Goal: Task Accomplishment & Management: Use online tool/utility

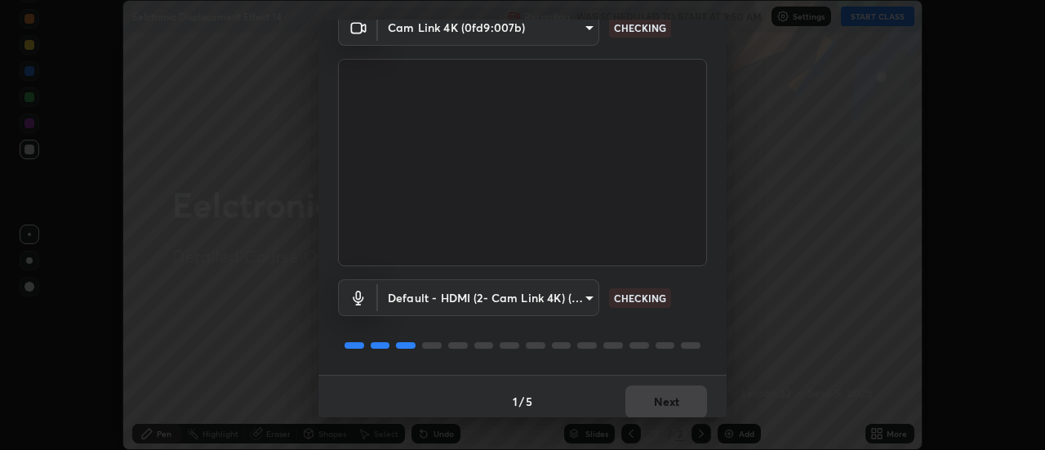
scroll to position [86, 0]
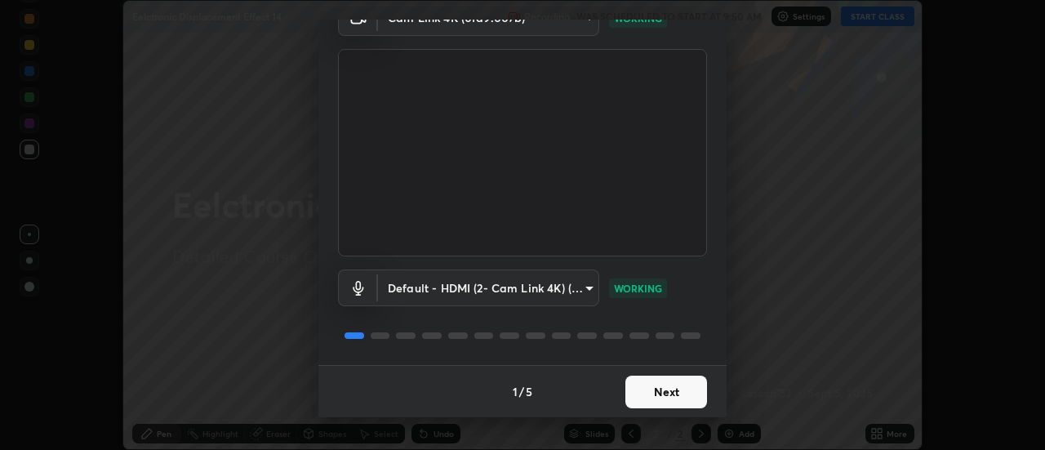
click at [643, 387] on button "Next" at bounding box center [666, 392] width 82 height 33
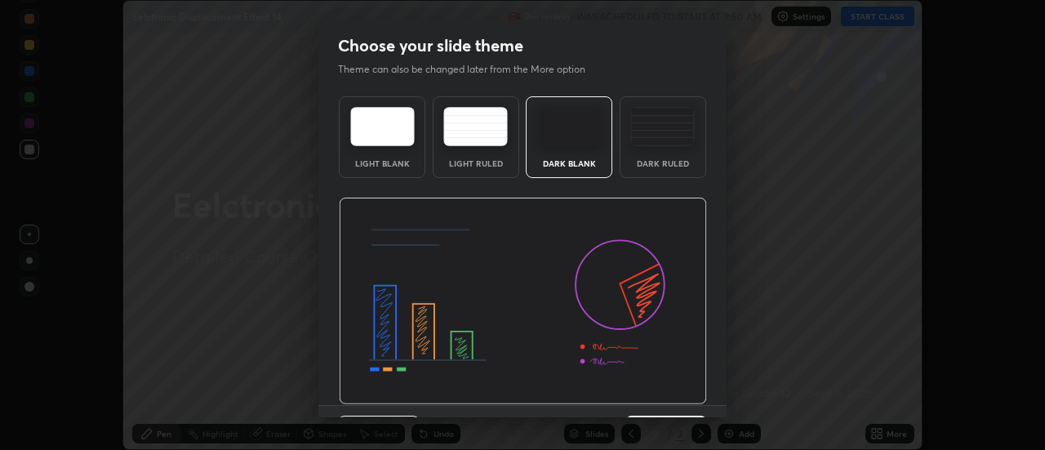
scroll to position [40, 0]
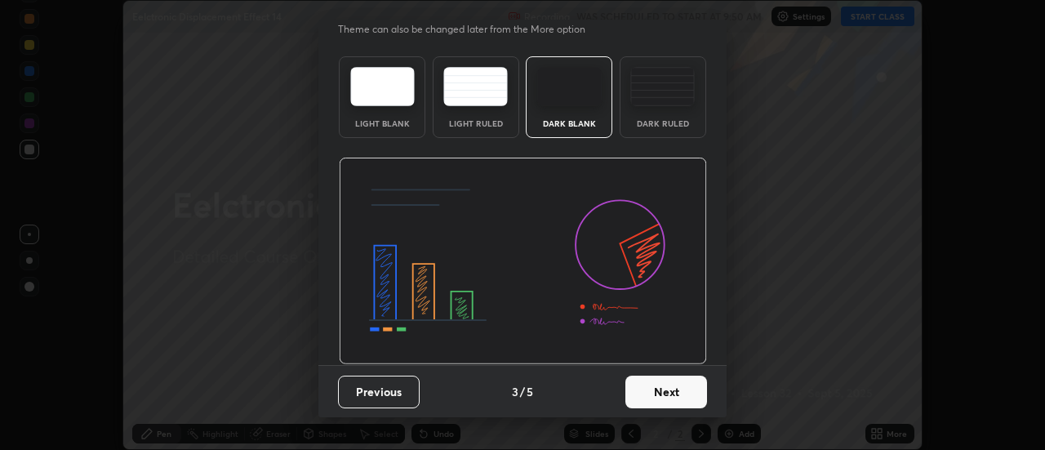
click at [646, 403] on button "Next" at bounding box center [666, 392] width 82 height 33
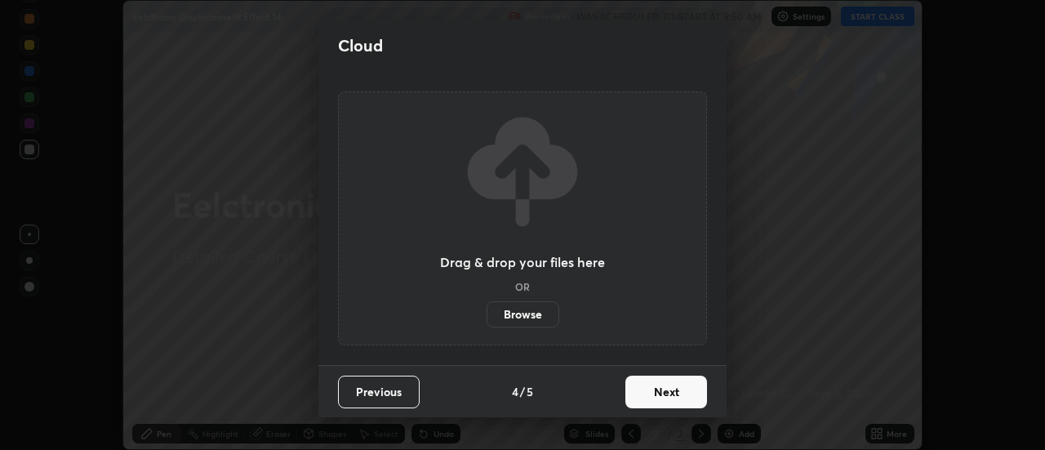
click at [654, 399] on button "Next" at bounding box center [666, 392] width 82 height 33
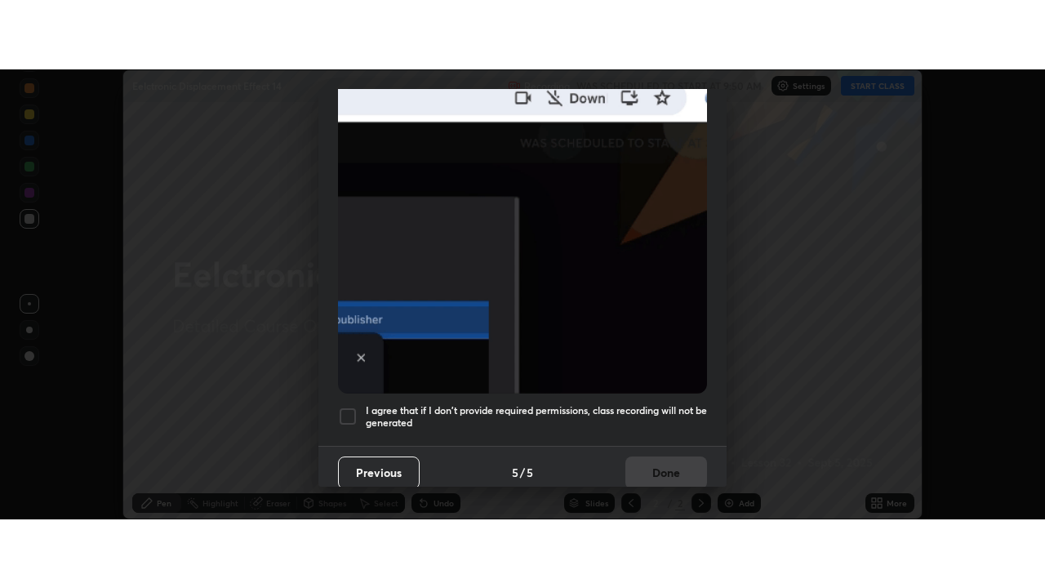
scroll to position [419, 0]
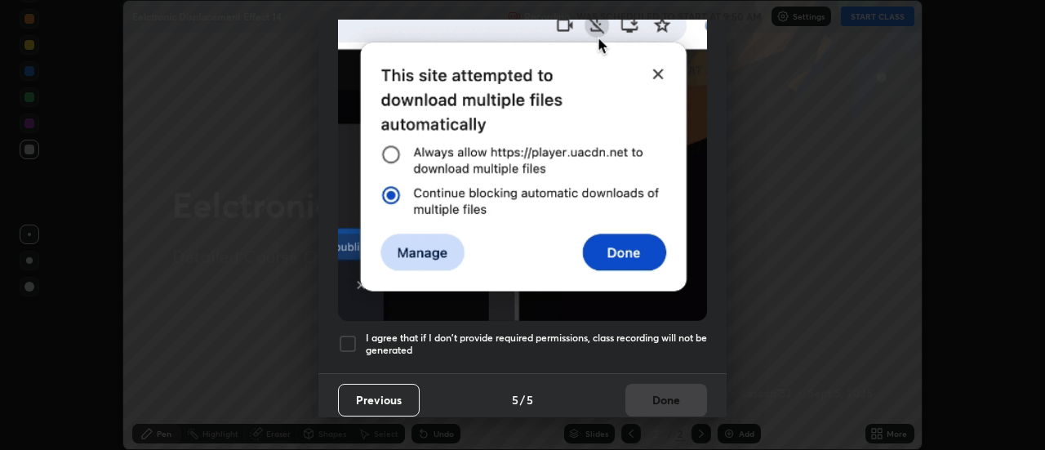
click at [652, 331] on h5 "I agree that if I don't provide required permissions, class recording will not …" at bounding box center [536, 343] width 341 height 25
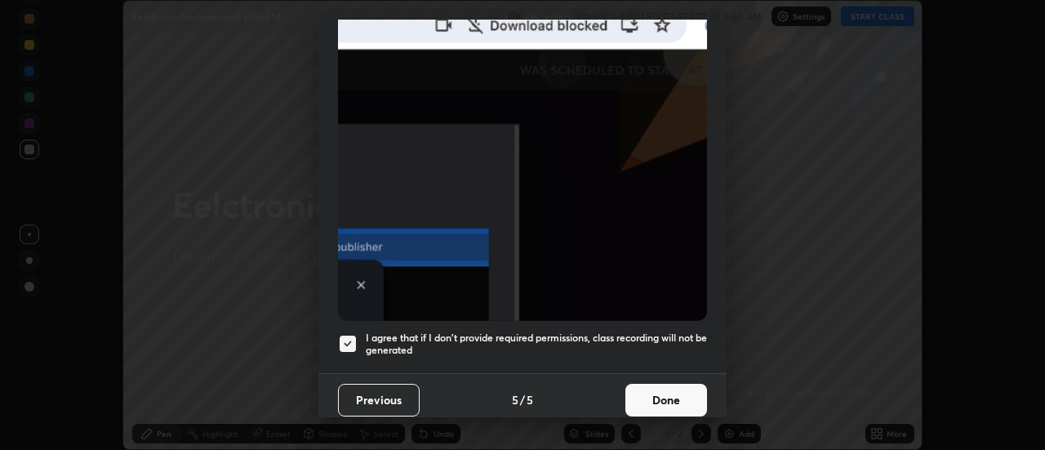
click at [657, 395] on button "Done" at bounding box center [666, 400] width 82 height 33
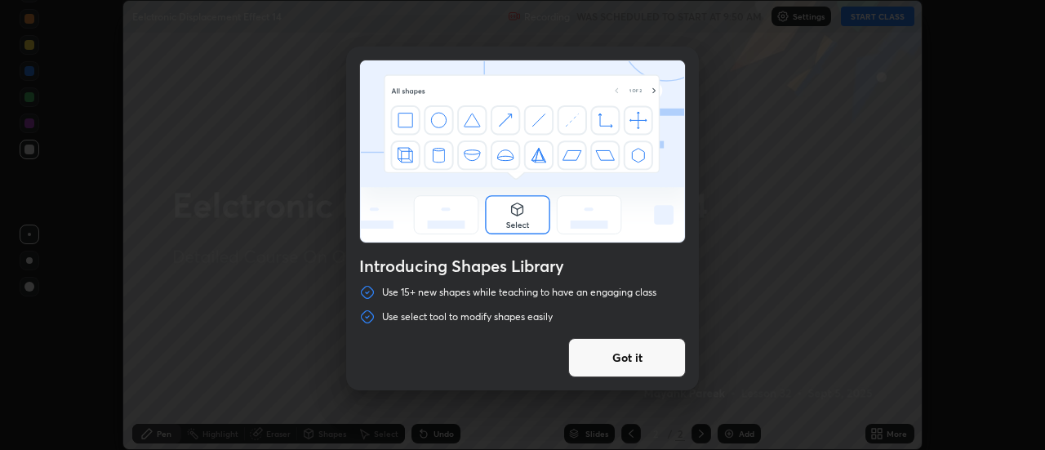
click at [634, 363] on button "Got it" at bounding box center [627, 357] width 118 height 39
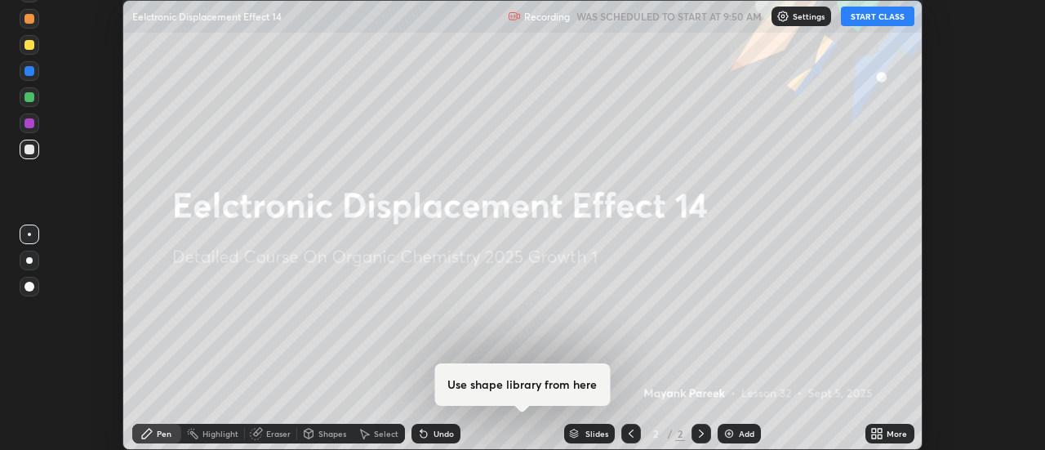
click at [724, 436] on img at bounding box center [729, 433] width 13 height 13
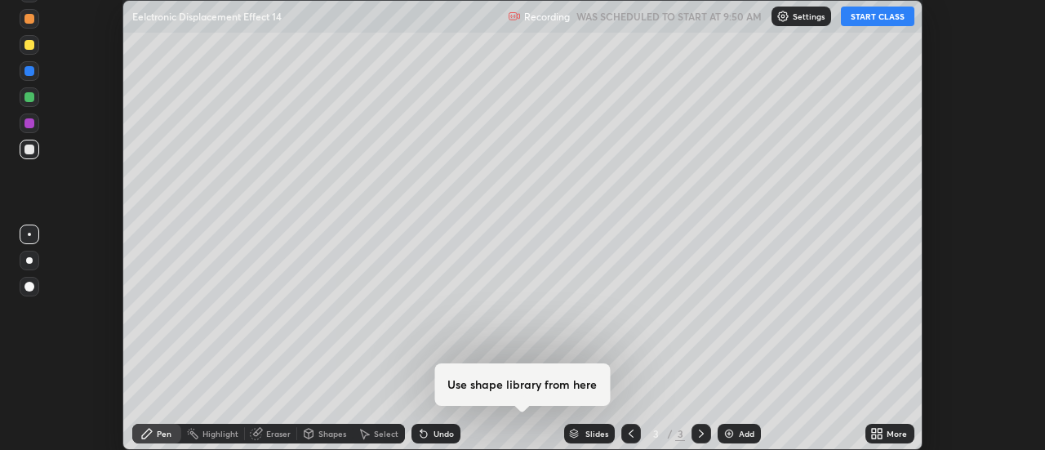
click at [879, 429] on icon at bounding box center [881, 431] width 4 height 4
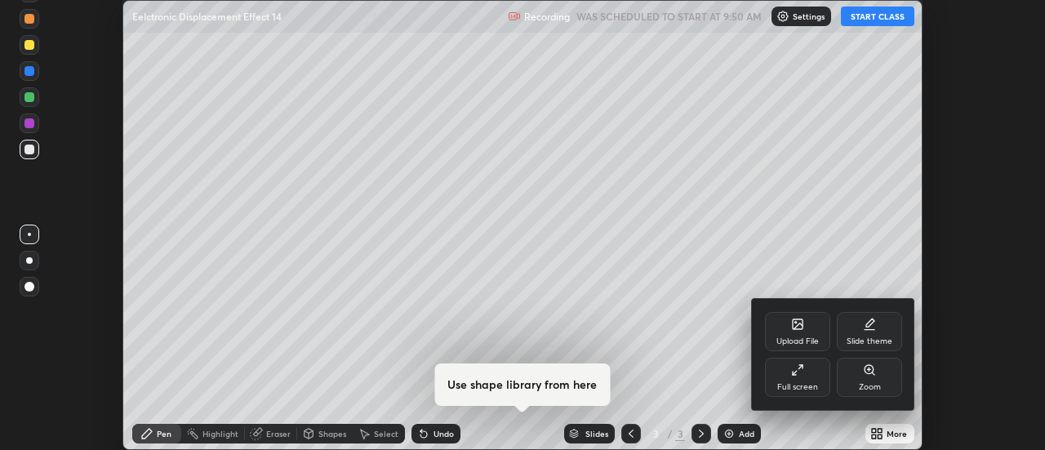
click at [781, 384] on div "Full screen" at bounding box center [797, 387] width 41 height 8
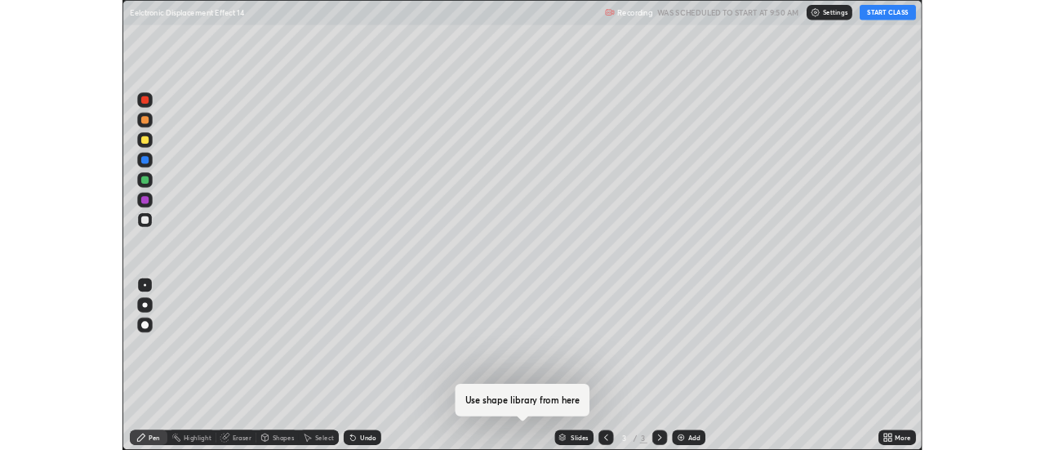
scroll to position [588, 1045]
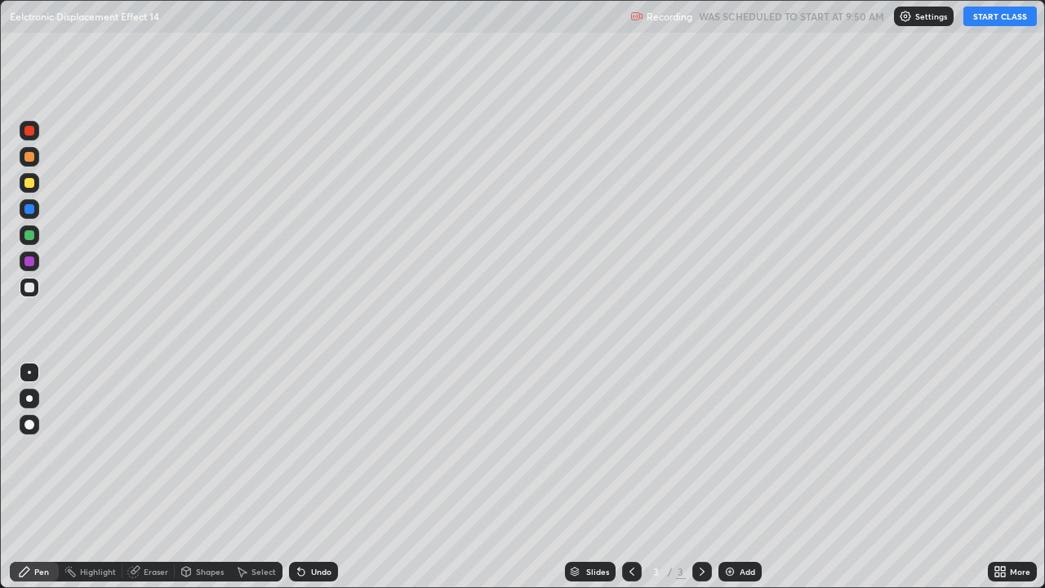
click at [30, 287] on div at bounding box center [29, 288] width 10 height 10
click at [33, 290] on div at bounding box center [29, 288] width 10 height 10
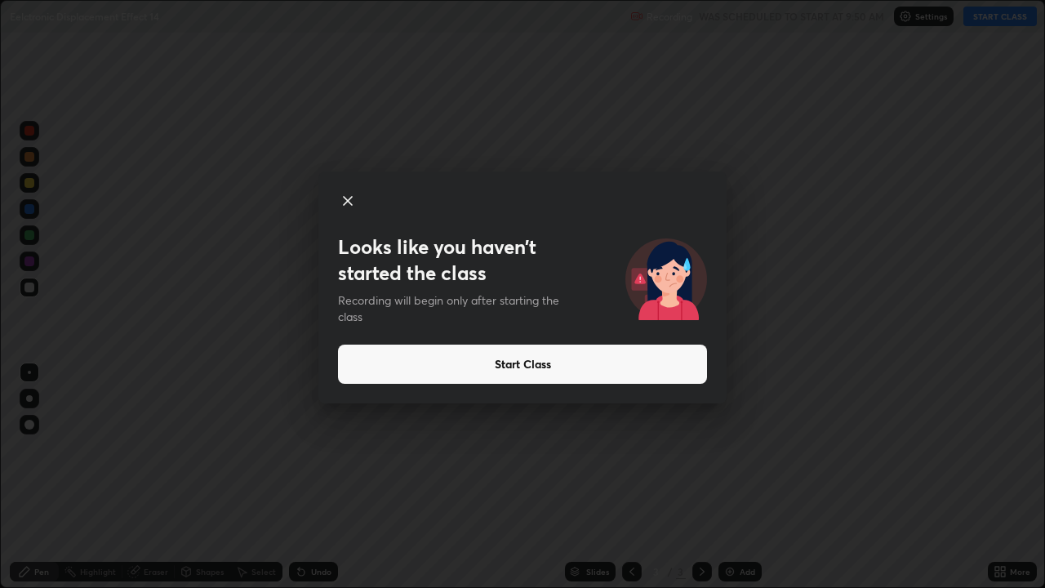
click at [421, 370] on button "Start Class" at bounding box center [522, 364] width 369 height 39
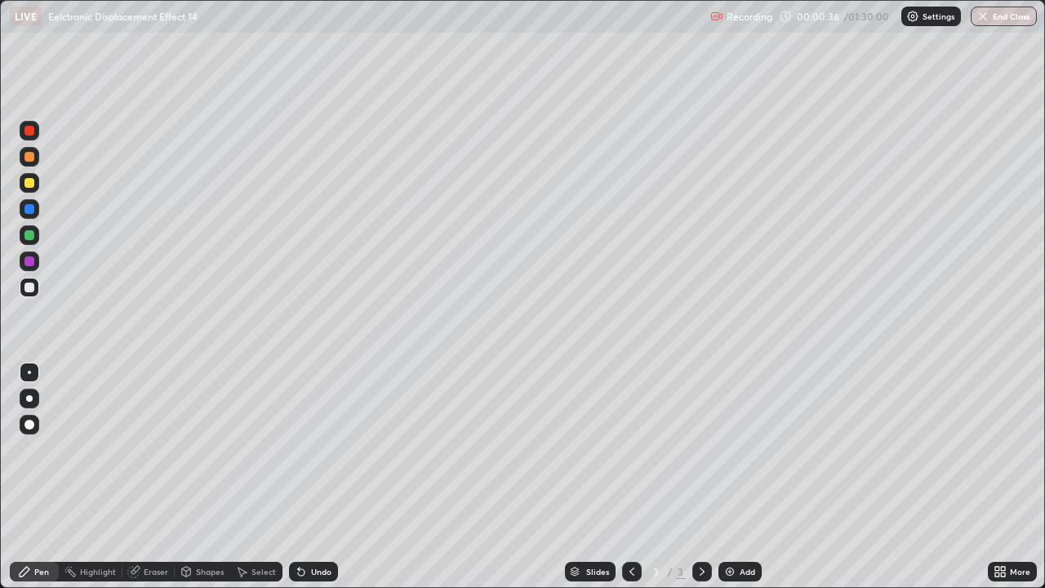
click at [25, 295] on div at bounding box center [30, 288] width 20 height 20
click at [29, 296] on div at bounding box center [30, 288] width 20 height 20
click at [306, 449] on div "Undo" at bounding box center [313, 572] width 49 height 20
click at [310, 449] on div "Undo" at bounding box center [313, 572] width 49 height 20
click at [302, 449] on div "Undo" at bounding box center [313, 572] width 49 height 20
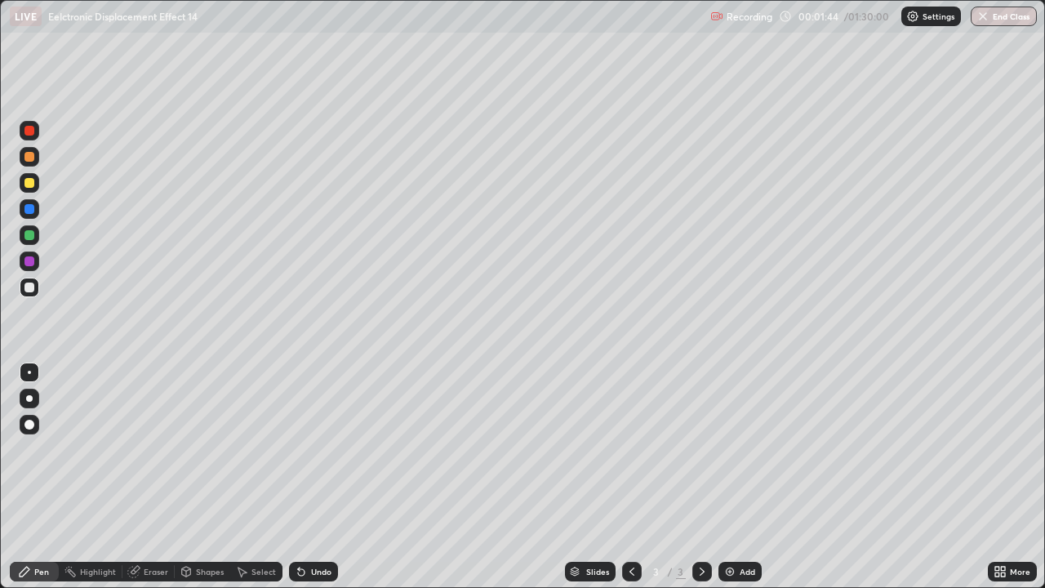
click at [300, 449] on icon at bounding box center [301, 572] width 7 height 7
click at [304, 449] on icon at bounding box center [301, 571] width 13 height 13
click at [299, 449] on icon at bounding box center [301, 572] width 7 height 7
click at [300, 449] on icon at bounding box center [301, 572] width 7 height 7
click at [200, 449] on div "Shapes" at bounding box center [210, 571] width 28 height 8
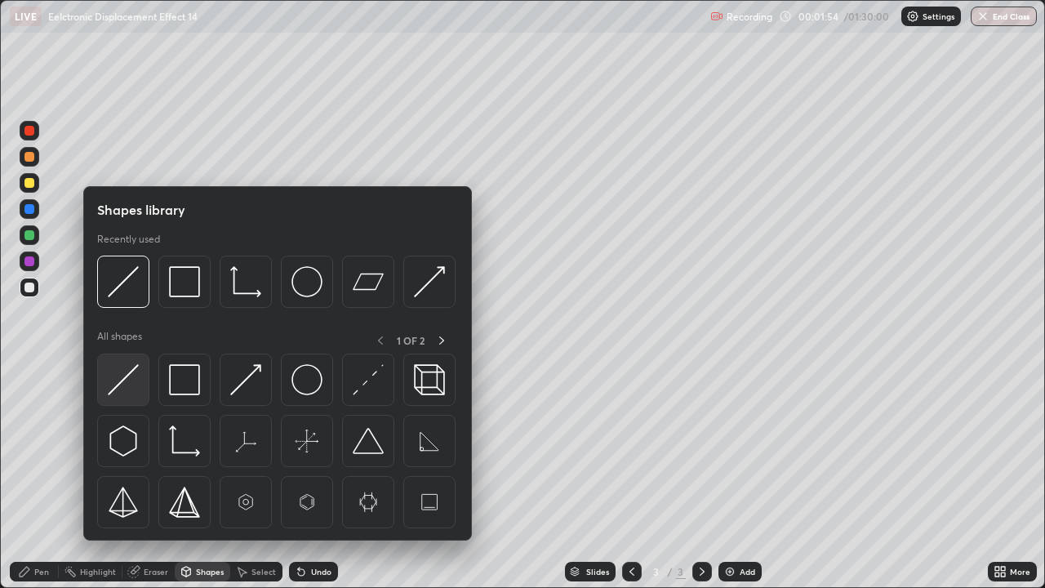
click at [115, 384] on img at bounding box center [123, 379] width 31 height 31
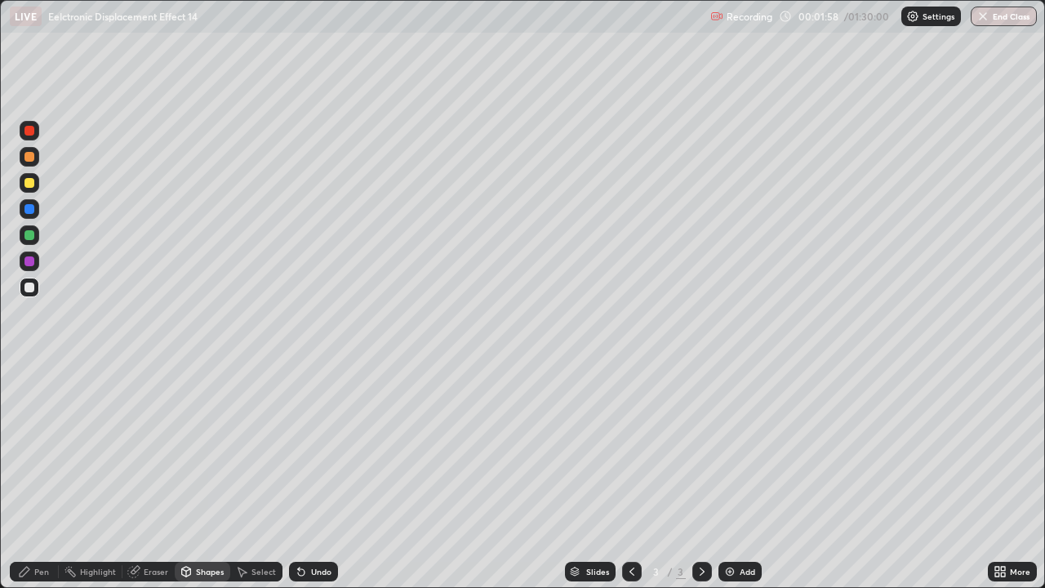
click at [33, 291] on div at bounding box center [29, 288] width 10 height 10
click at [32, 291] on div at bounding box center [29, 288] width 10 height 10
click at [326, 449] on div "Undo" at bounding box center [321, 571] width 20 height 8
click at [47, 449] on div "Pen" at bounding box center [41, 571] width 15 height 8
click at [155, 449] on div "Eraser" at bounding box center [156, 571] width 24 height 8
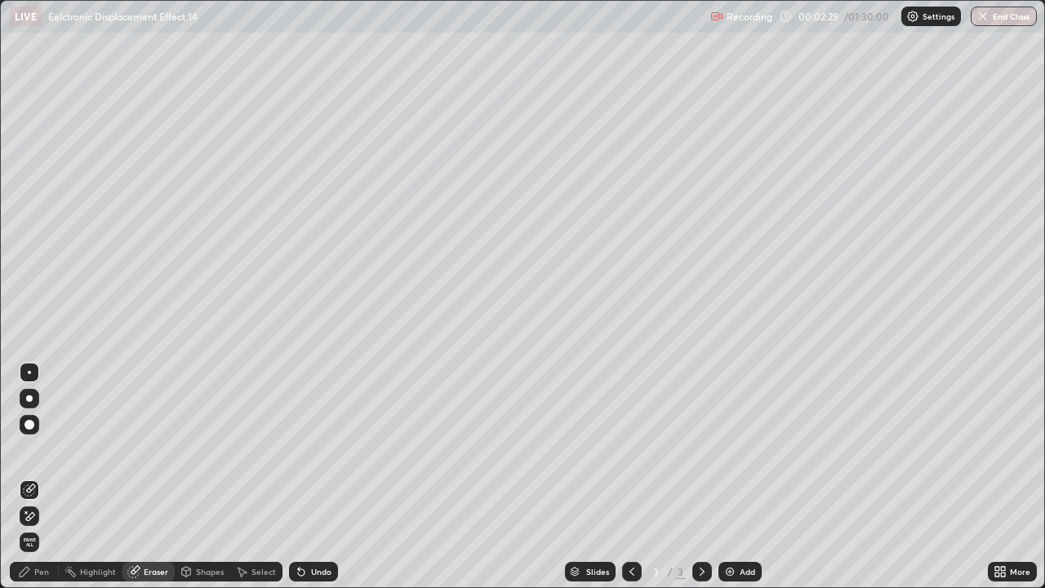
click at [141, 449] on div "Eraser" at bounding box center [148, 572] width 52 height 20
click at [36, 449] on div "Pen" at bounding box center [41, 571] width 15 height 8
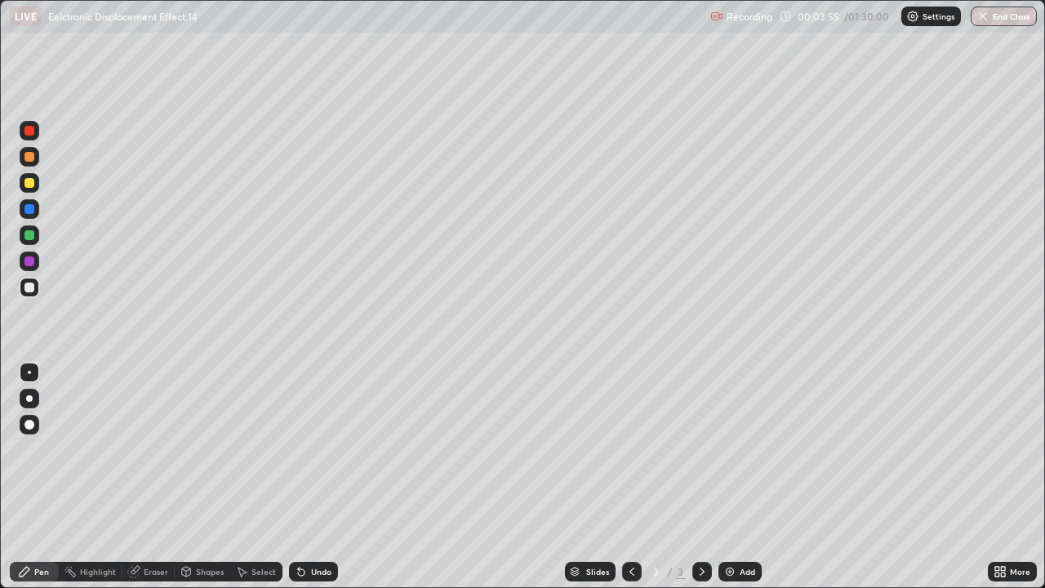
click at [160, 449] on div "Eraser" at bounding box center [156, 571] width 24 height 8
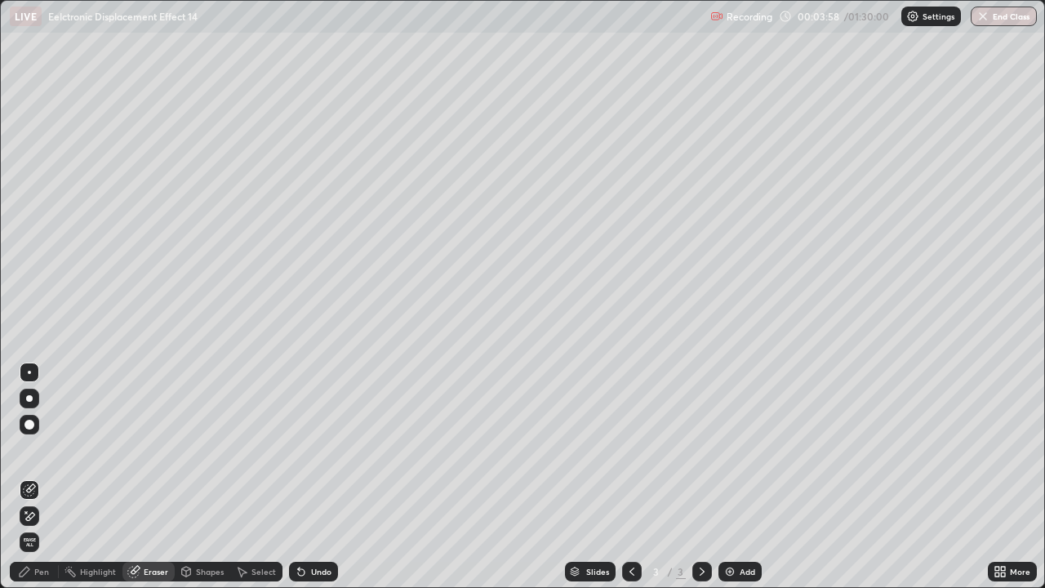
click at [41, 449] on div "Pen" at bounding box center [41, 571] width 15 height 8
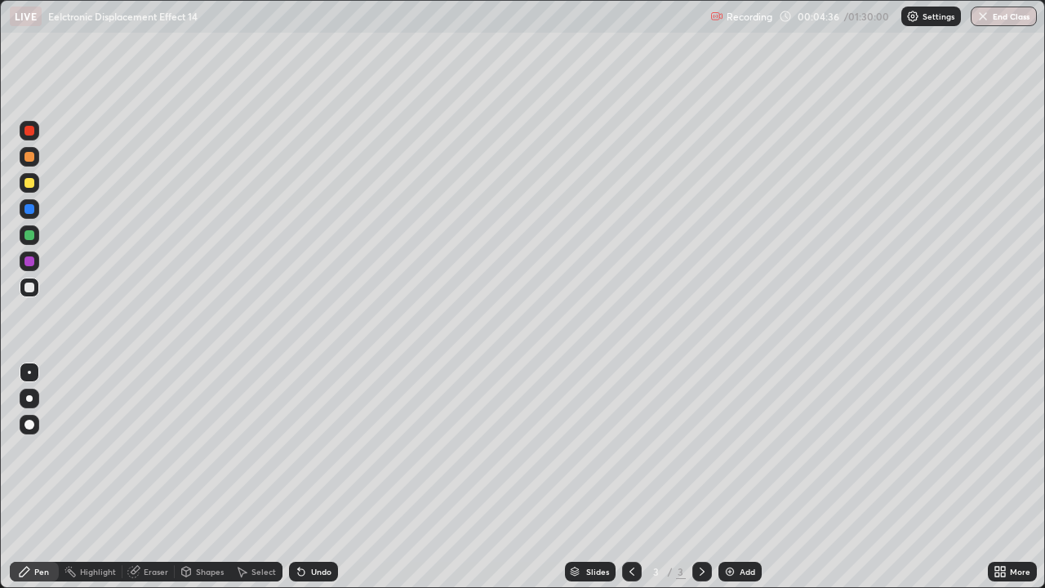
click at [529, 449] on div "Slides 3 / 3 Add" at bounding box center [663, 571] width 650 height 33
click at [30, 159] on div at bounding box center [29, 157] width 10 height 10
click at [27, 186] on div at bounding box center [29, 183] width 10 height 10
click at [39, 449] on div "Pen" at bounding box center [41, 571] width 15 height 8
click at [28, 287] on div at bounding box center [29, 288] width 10 height 10
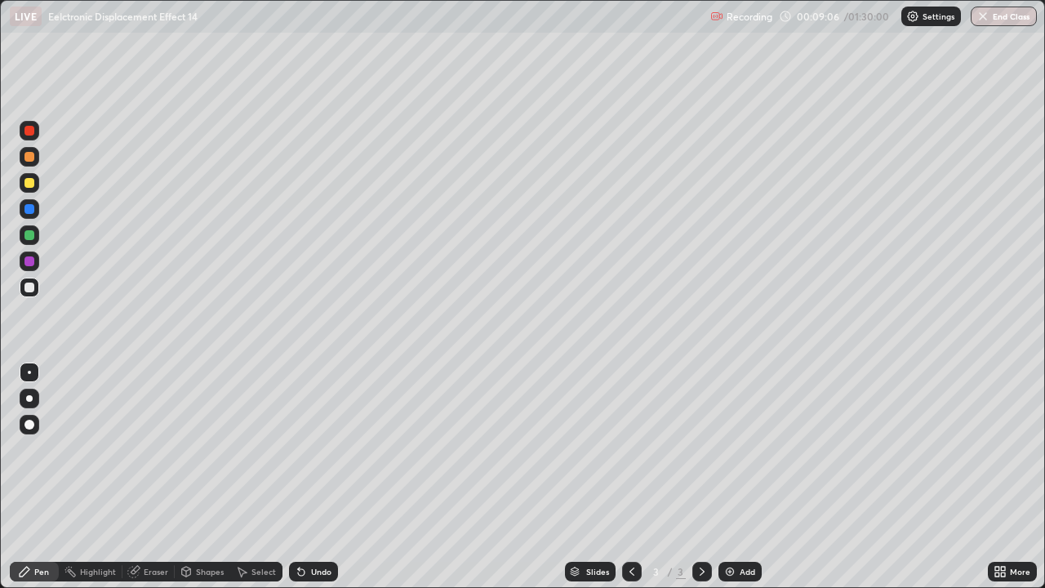
click at [30, 289] on div at bounding box center [29, 288] width 10 height 10
click at [310, 449] on div "Undo" at bounding box center [313, 572] width 49 height 20
click at [305, 449] on div "Undo" at bounding box center [313, 572] width 49 height 20
click at [31, 180] on div at bounding box center [29, 183] width 10 height 10
click at [30, 180] on div at bounding box center [29, 183] width 10 height 10
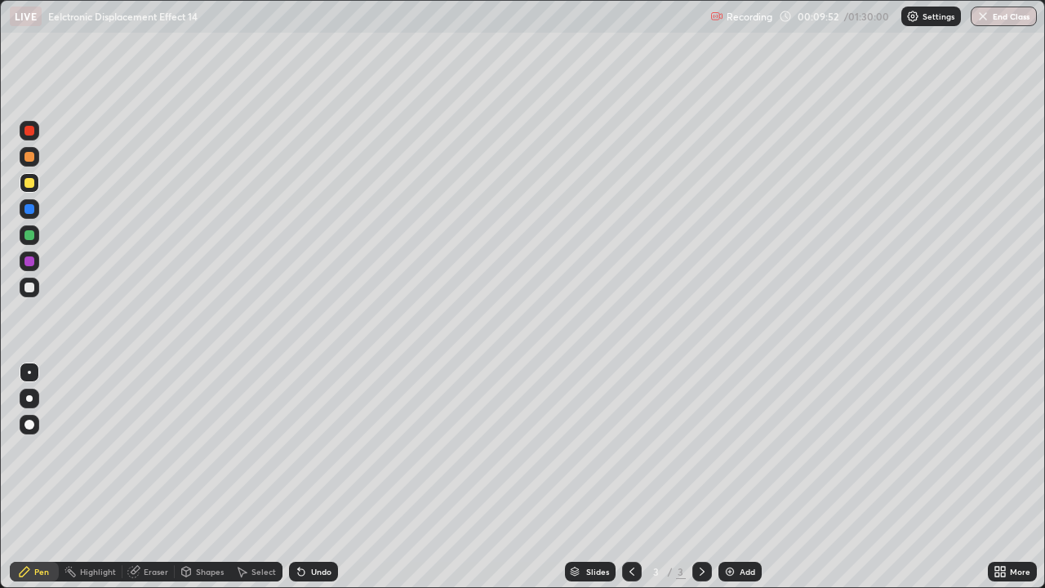
click at [29, 287] on div at bounding box center [29, 288] width 10 height 10
click at [307, 449] on div "Undo" at bounding box center [313, 572] width 49 height 20
click at [29, 291] on div at bounding box center [29, 288] width 10 height 10
click at [32, 286] on div at bounding box center [29, 288] width 10 height 10
click at [31, 185] on div at bounding box center [29, 183] width 10 height 10
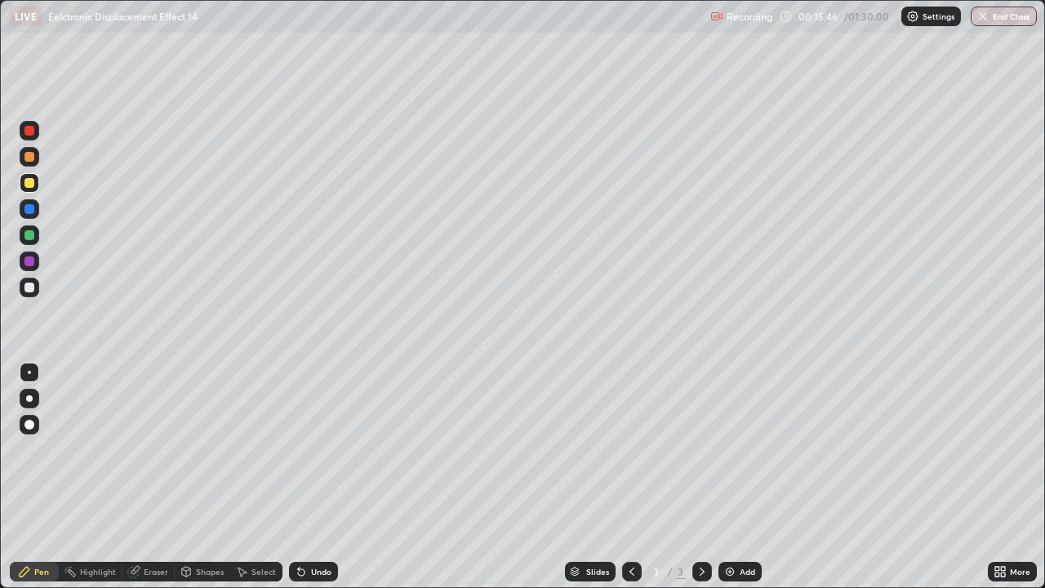
click at [32, 184] on div at bounding box center [29, 183] width 10 height 10
click at [252, 449] on div "Select" at bounding box center [263, 571] width 24 height 8
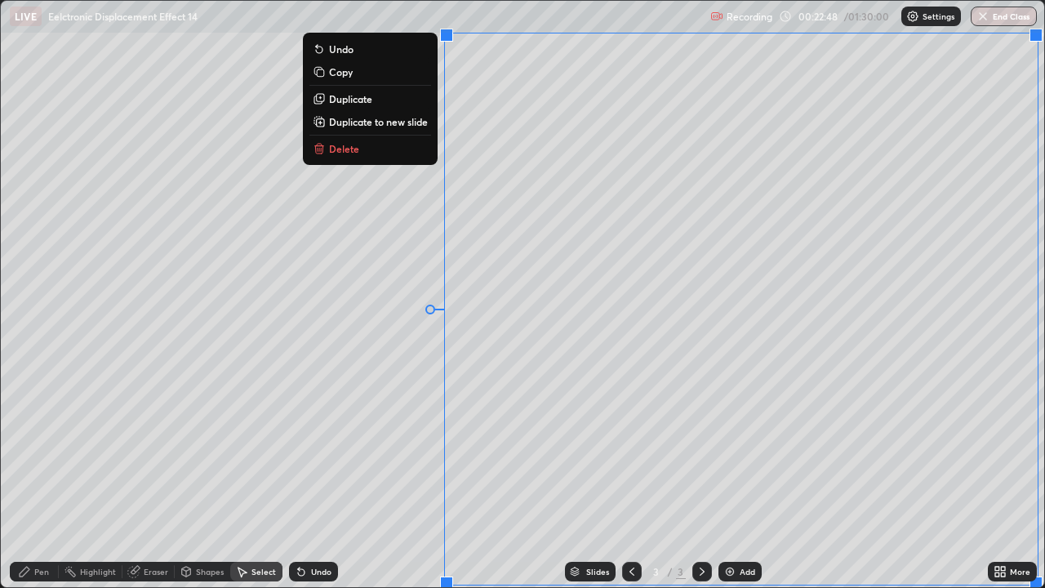
click at [373, 122] on p "Duplicate to new slide" at bounding box center [378, 121] width 99 height 13
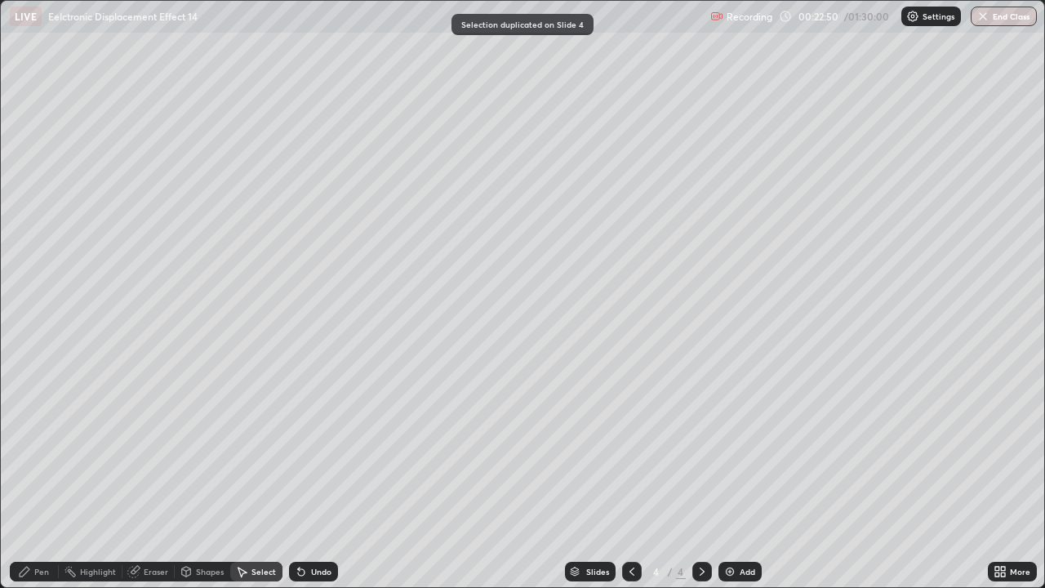
click at [47, 449] on div "Pen" at bounding box center [34, 572] width 49 height 20
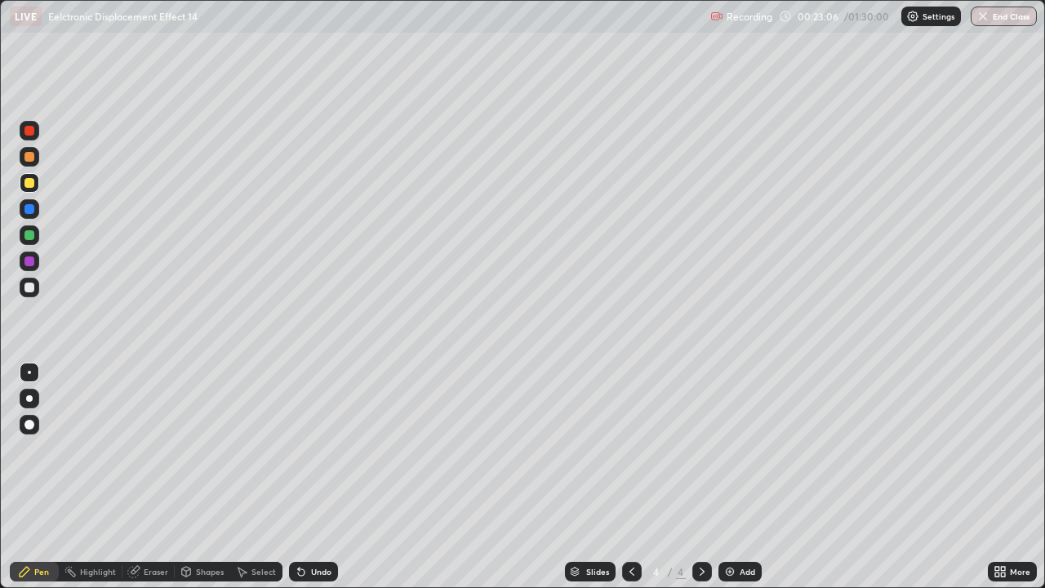
click at [26, 291] on div at bounding box center [29, 288] width 10 height 10
click at [29, 289] on div at bounding box center [29, 288] width 10 height 10
click at [35, 180] on div at bounding box center [30, 183] width 20 height 20
click at [33, 183] on div at bounding box center [29, 183] width 10 height 10
click at [35, 180] on div at bounding box center [30, 183] width 20 height 20
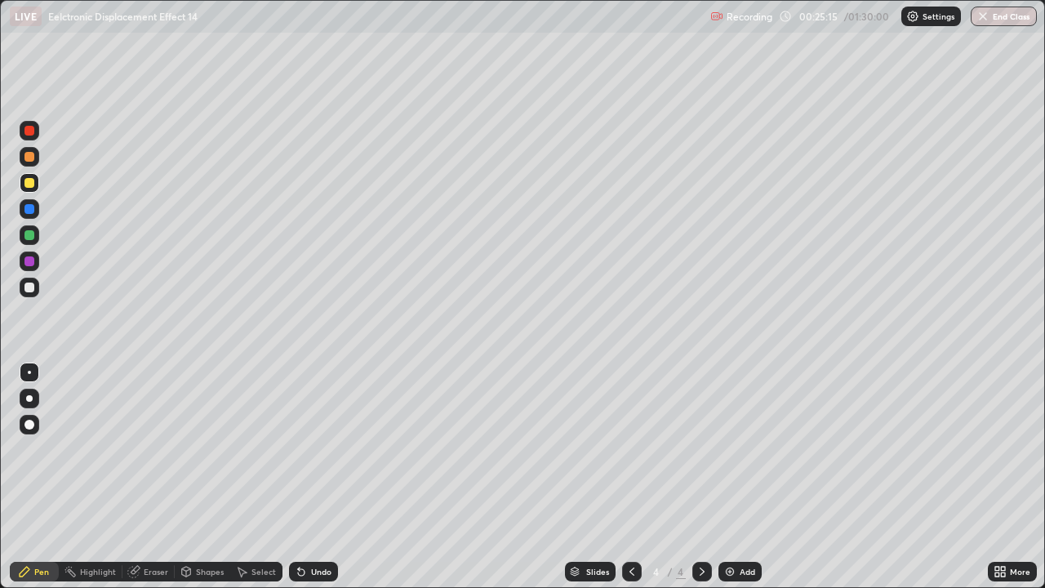
click at [33, 238] on div at bounding box center [29, 235] width 10 height 10
click at [29, 288] on div at bounding box center [29, 288] width 10 height 10
click at [30, 295] on div at bounding box center [30, 288] width 20 height 20
click at [30, 291] on div at bounding box center [29, 288] width 10 height 10
click at [315, 449] on div "Undo" at bounding box center [313, 572] width 49 height 20
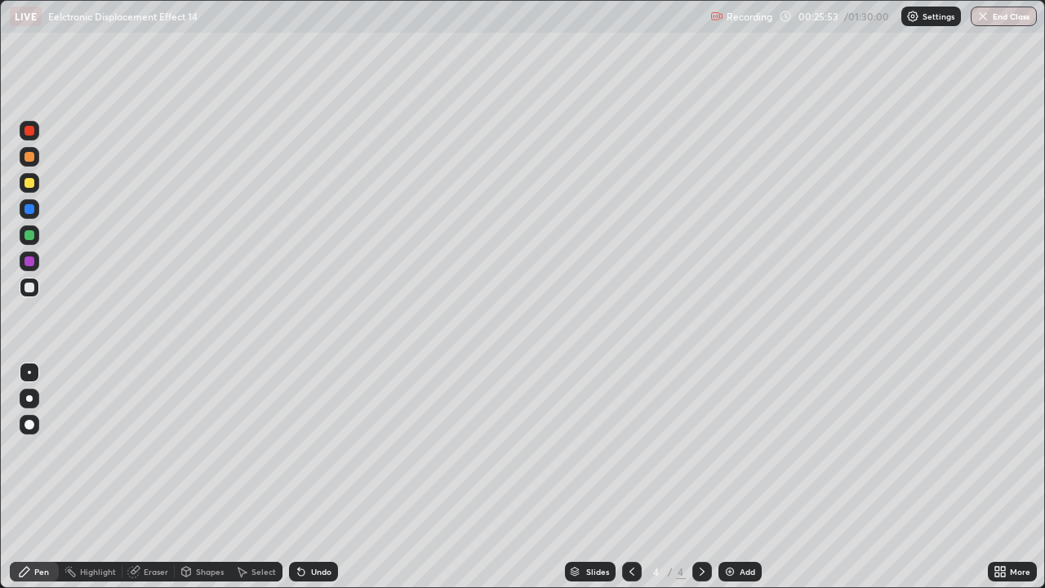
click at [311, 449] on div "Undo" at bounding box center [321, 571] width 20 height 8
click at [308, 449] on div "Undo" at bounding box center [313, 572] width 49 height 20
click at [28, 184] on div at bounding box center [29, 183] width 10 height 10
click at [31, 182] on div at bounding box center [29, 183] width 10 height 10
click at [29, 236] on div at bounding box center [29, 235] width 10 height 10
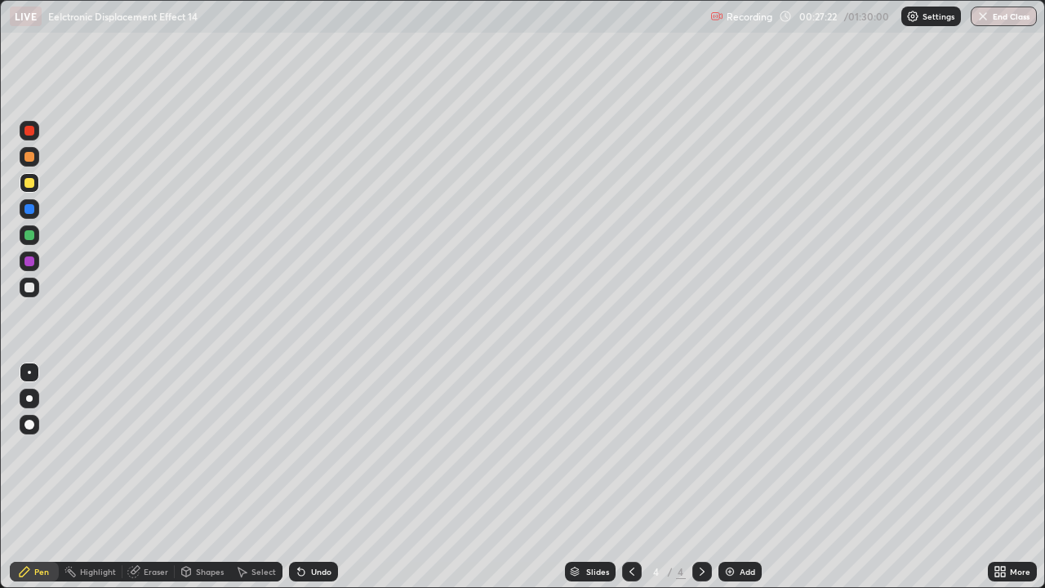
click at [29, 236] on div at bounding box center [29, 235] width 10 height 10
click at [29, 293] on div at bounding box center [30, 288] width 20 height 20
click at [26, 291] on div at bounding box center [29, 288] width 10 height 10
click at [28, 287] on div at bounding box center [29, 288] width 10 height 10
click at [254, 449] on div "Select" at bounding box center [263, 571] width 24 height 8
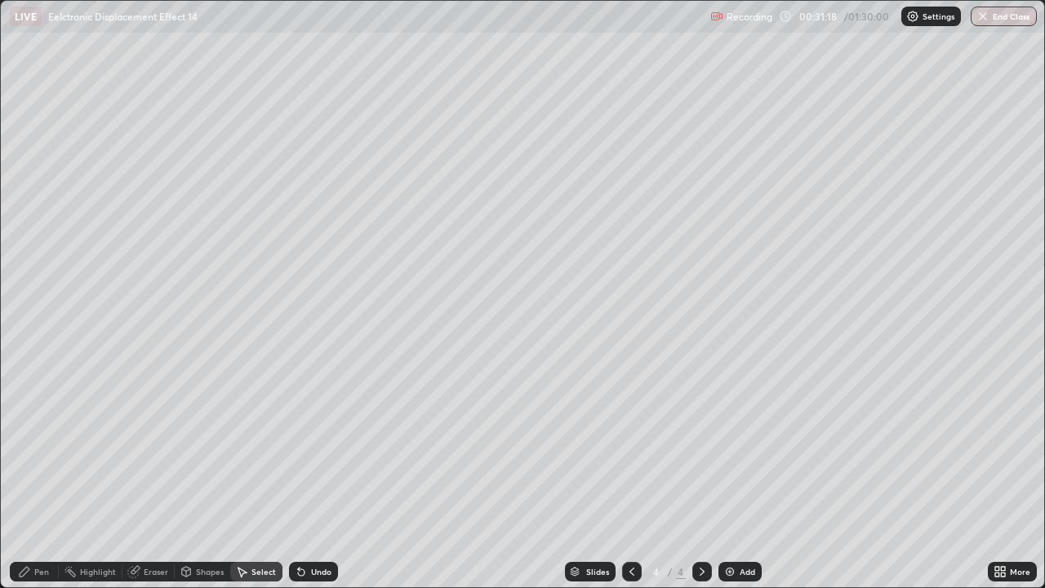
click at [256, 449] on div "Select" at bounding box center [263, 571] width 24 height 8
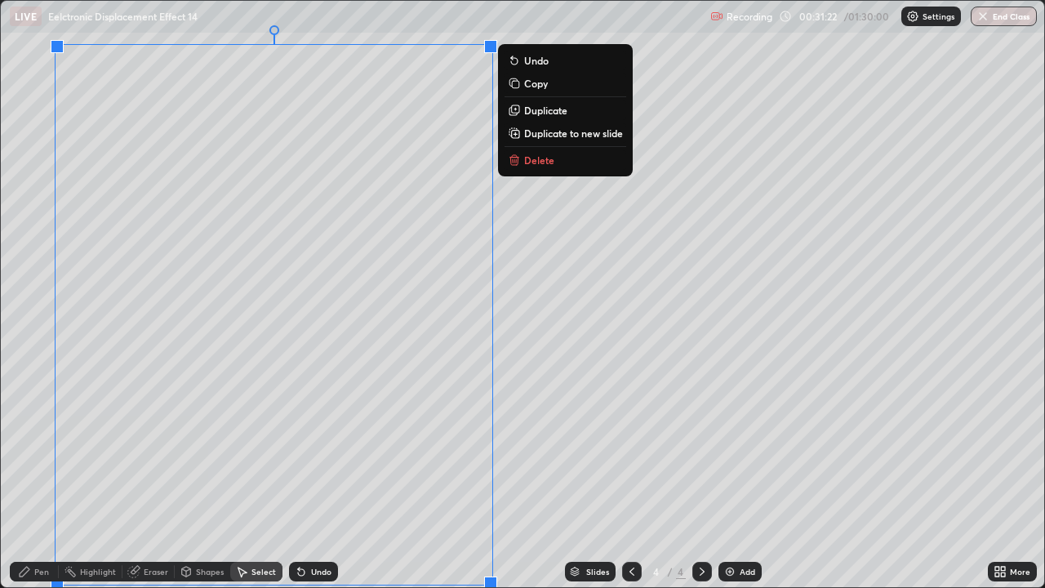
click at [542, 135] on p "Duplicate to new slide" at bounding box center [573, 133] width 99 height 13
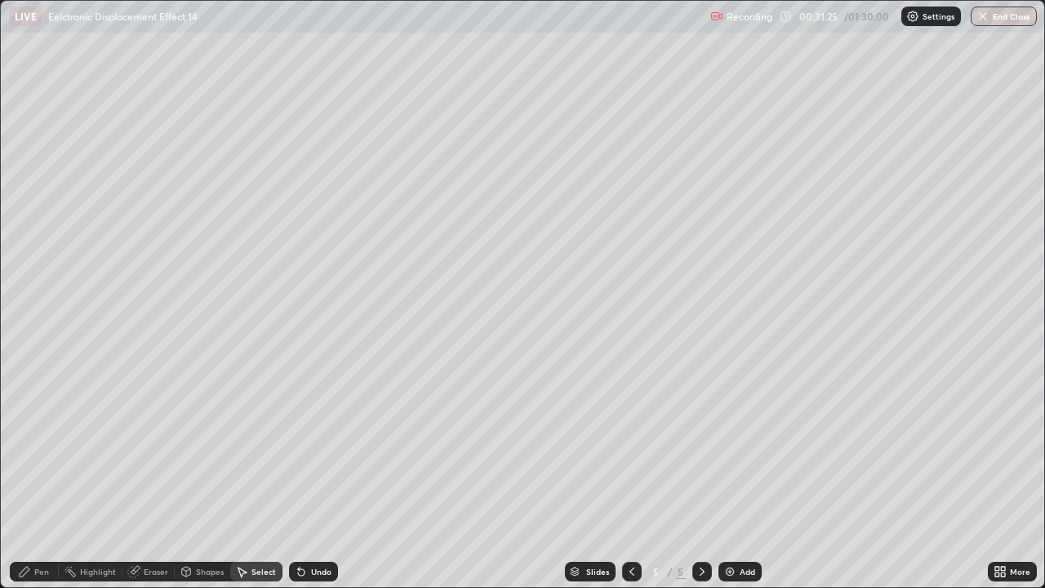
click at [38, 449] on div "Pen" at bounding box center [41, 571] width 15 height 8
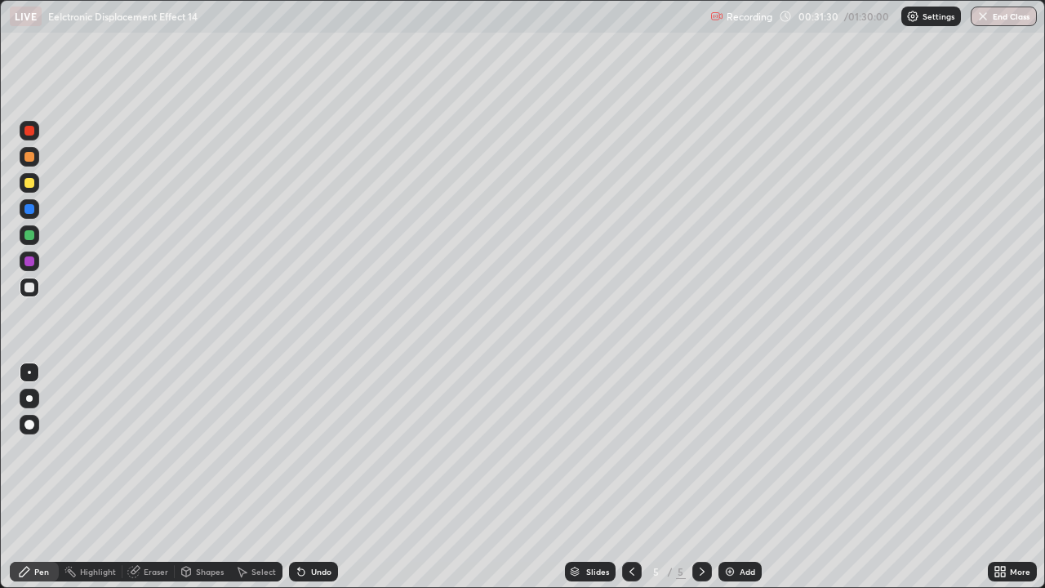
click at [623, 449] on div at bounding box center [632, 572] width 20 height 20
click at [700, 449] on icon at bounding box center [702, 571] width 5 height 8
click at [736, 449] on div "Add" at bounding box center [739, 572] width 43 height 20
click at [201, 449] on div "Shapes" at bounding box center [203, 572] width 56 height 20
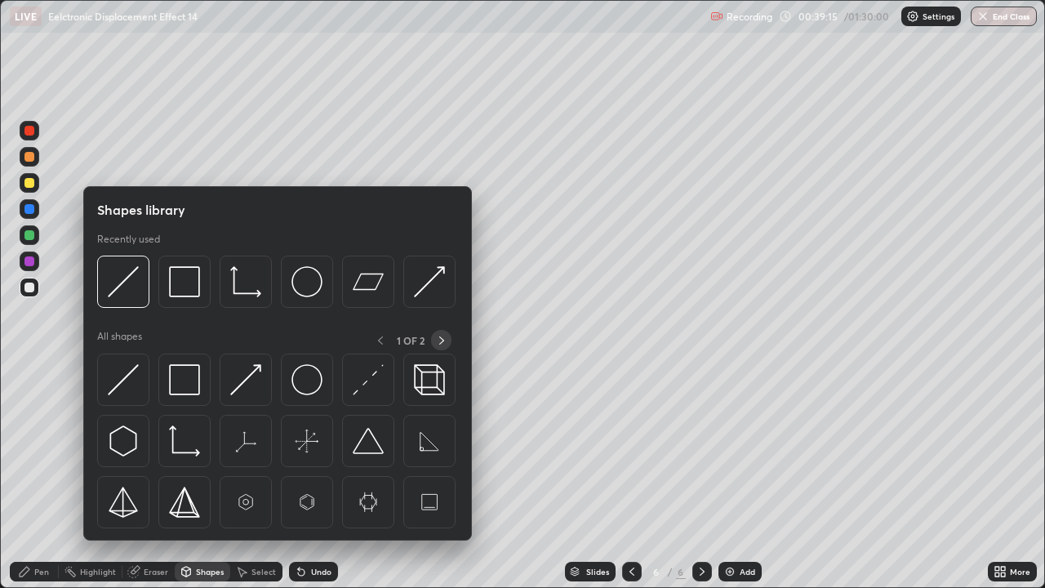
click at [440, 343] on icon at bounding box center [441, 340] width 5 height 8
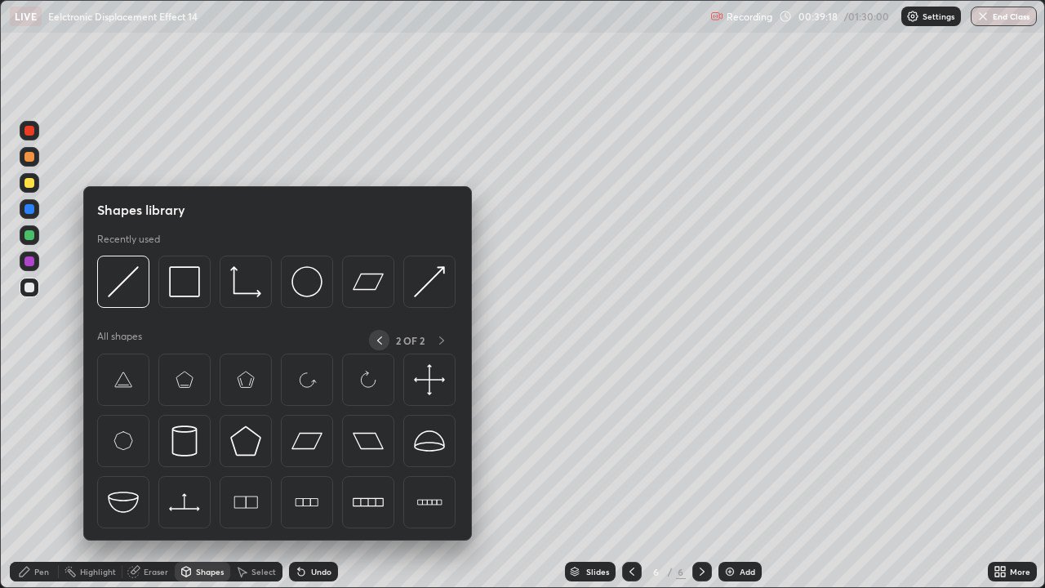
click at [377, 340] on icon at bounding box center [379, 340] width 5 height 8
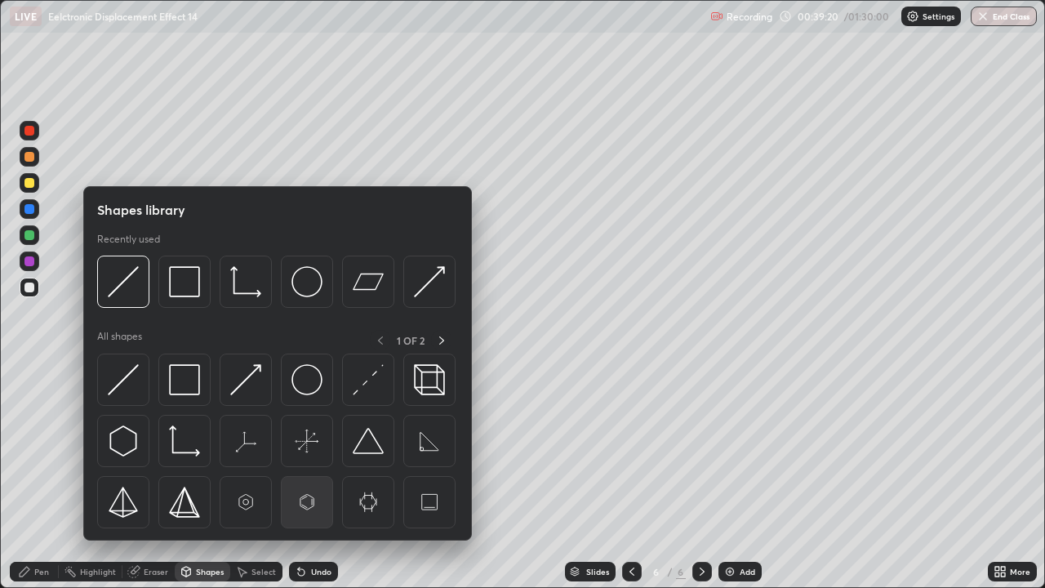
click at [303, 449] on img at bounding box center [306, 502] width 31 height 31
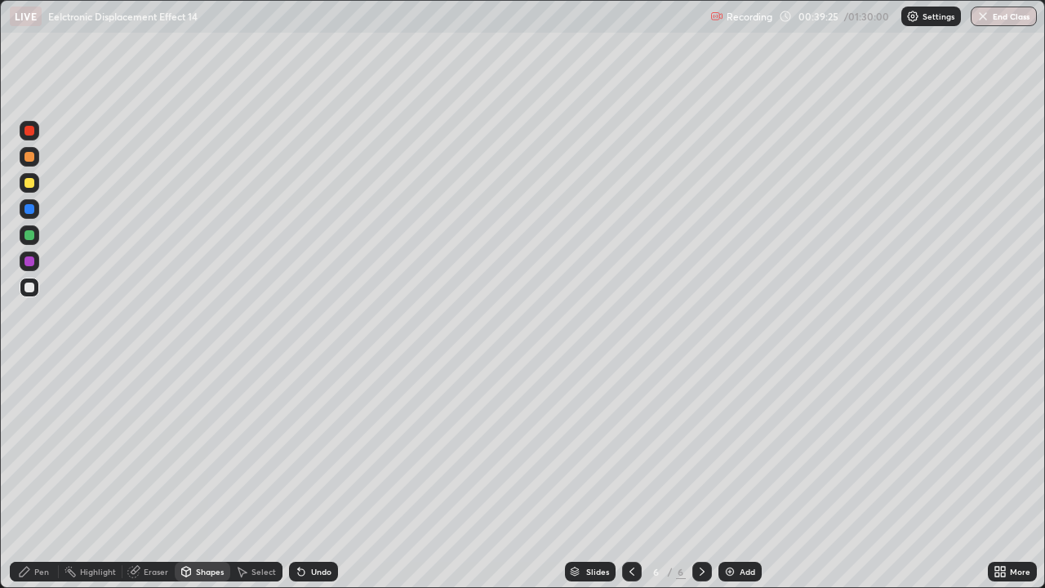
click at [256, 449] on div "Select" at bounding box center [256, 572] width 52 height 20
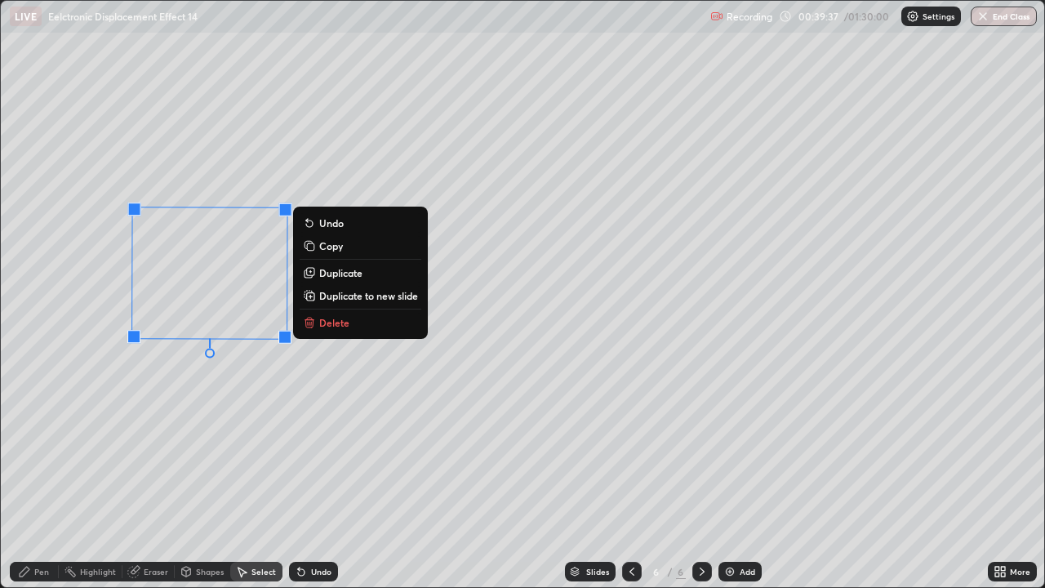
click at [48, 449] on div "Pen" at bounding box center [34, 572] width 49 height 20
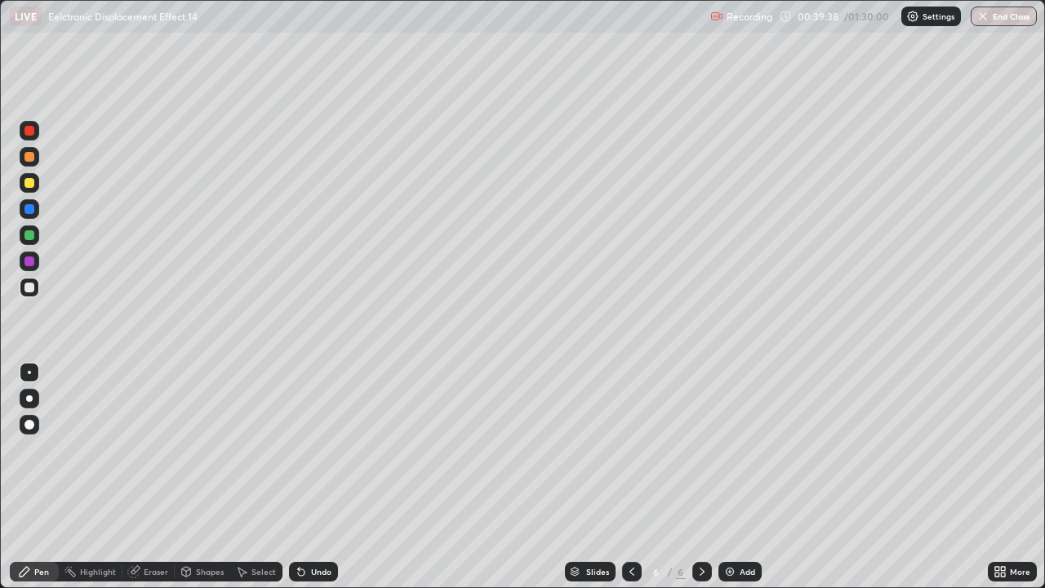
click at [31, 286] on div at bounding box center [29, 288] width 10 height 10
click at [30, 287] on div at bounding box center [29, 288] width 10 height 10
click at [309, 449] on div "Undo" at bounding box center [313, 572] width 49 height 20
click at [302, 449] on icon at bounding box center [301, 572] width 7 height 7
click at [314, 449] on div "Undo" at bounding box center [313, 572] width 49 height 20
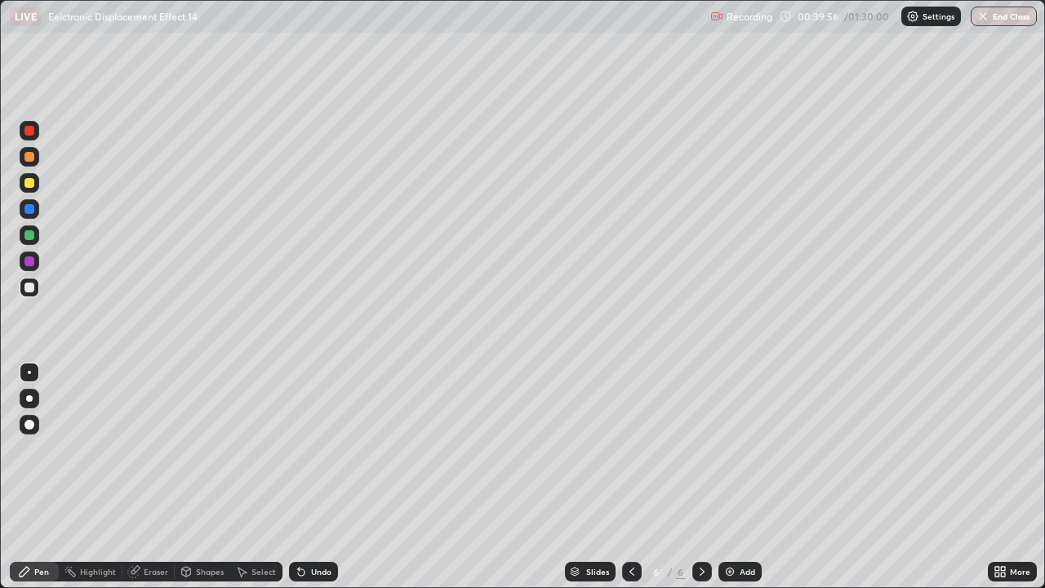
click at [203, 449] on div "Shapes" at bounding box center [203, 572] width 56 height 20
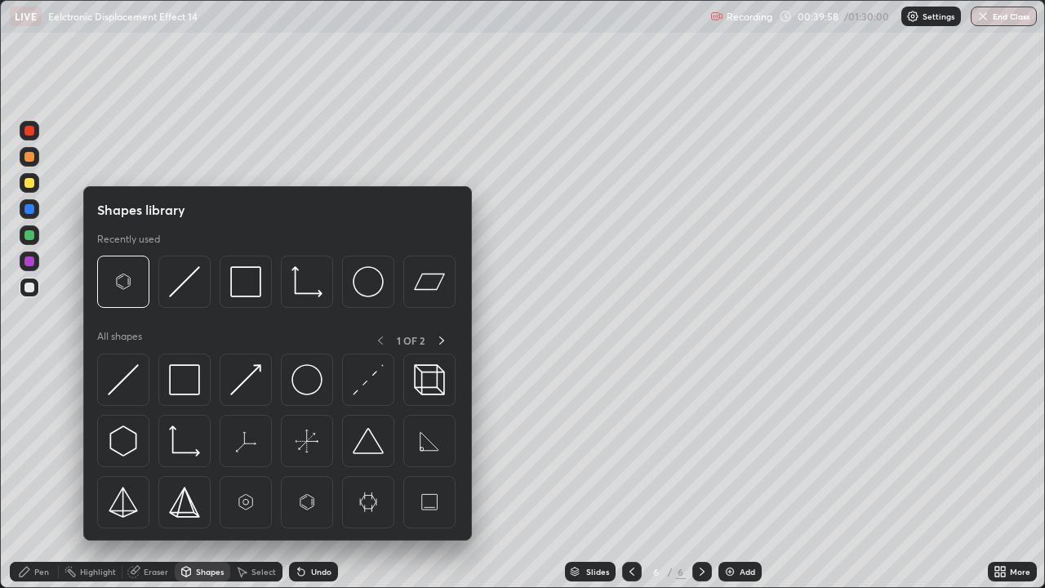
click at [56, 449] on div "Pen" at bounding box center [34, 572] width 49 height 20
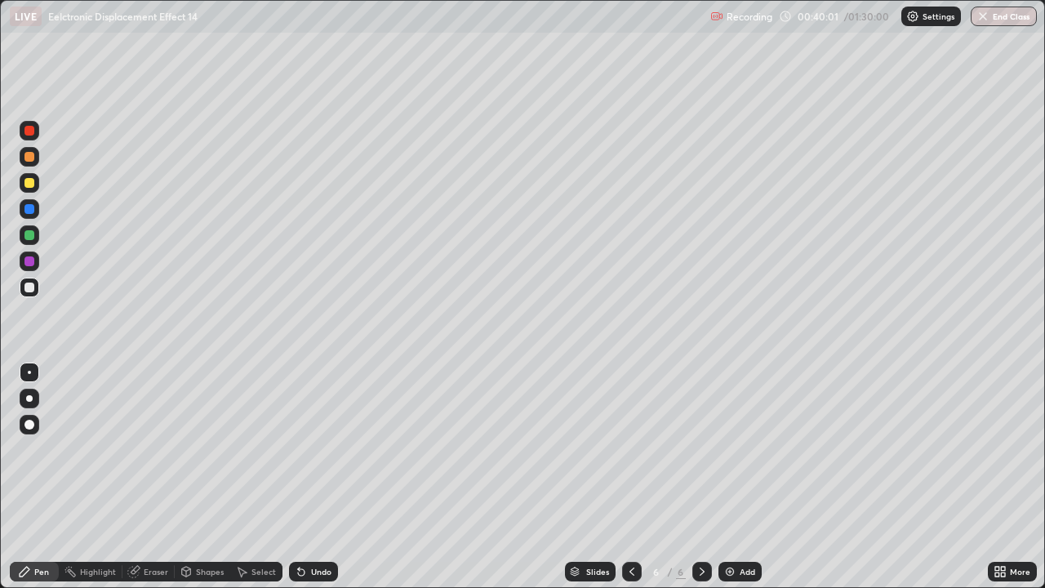
click at [245, 449] on icon at bounding box center [241, 571] width 13 height 13
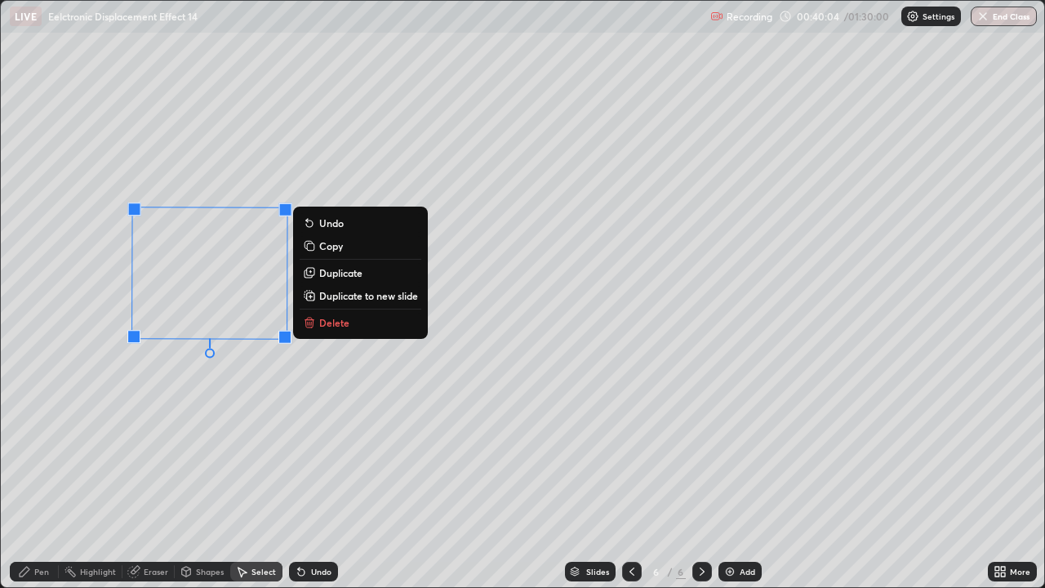
click at [330, 273] on p "Duplicate" at bounding box center [340, 272] width 43 height 13
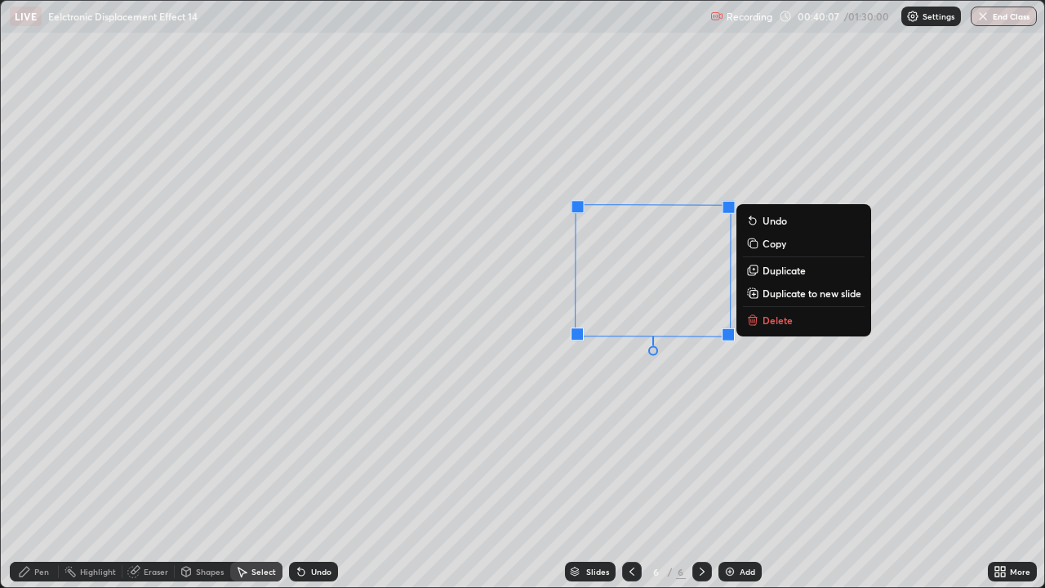
click at [572, 427] on div "90 ° Undo Copy Duplicate Duplicate to new slide Delete" at bounding box center [522, 294] width 1043 height 586
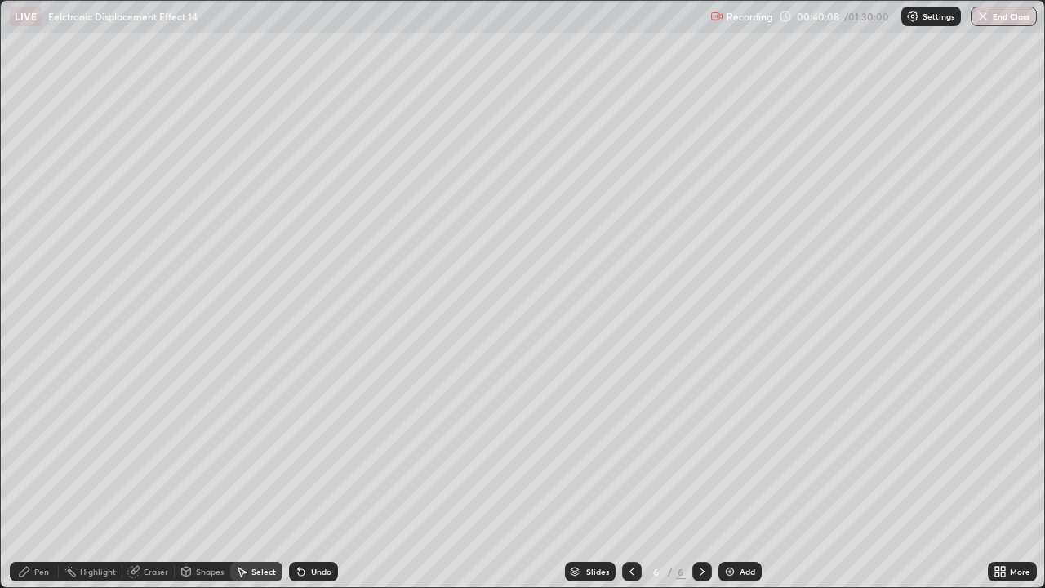
click at [49, 449] on div "Pen" at bounding box center [34, 572] width 49 height 20
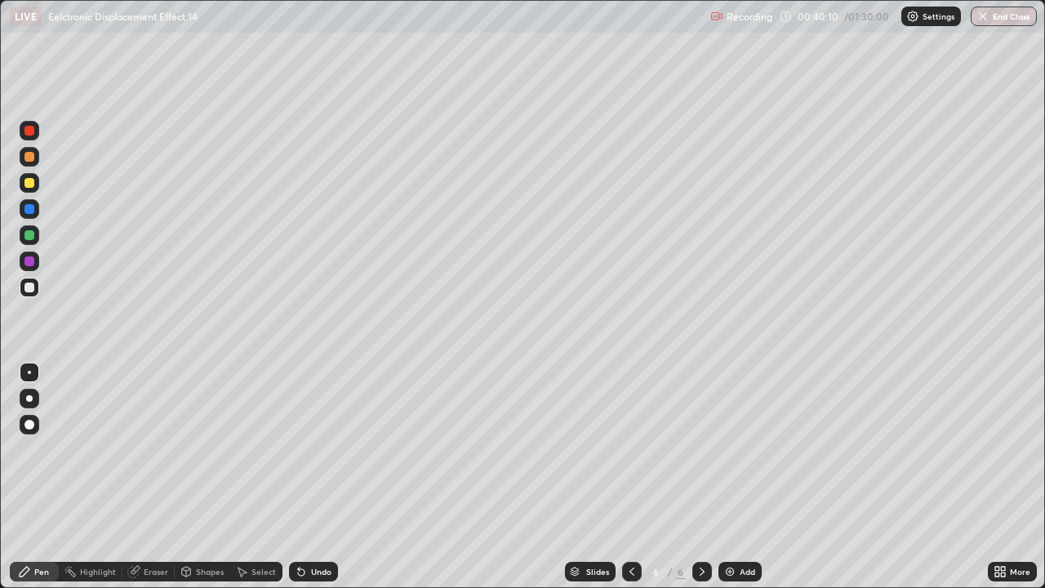
click at [313, 449] on div "Undo" at bounding box center [321, 571] width 20 height 8
click at [298, 449] on icon at bounding box center [301, 572] width 7 height 7
click at [253, 449] on div "Select" at bounding box center [256, 572] width 52 height 20
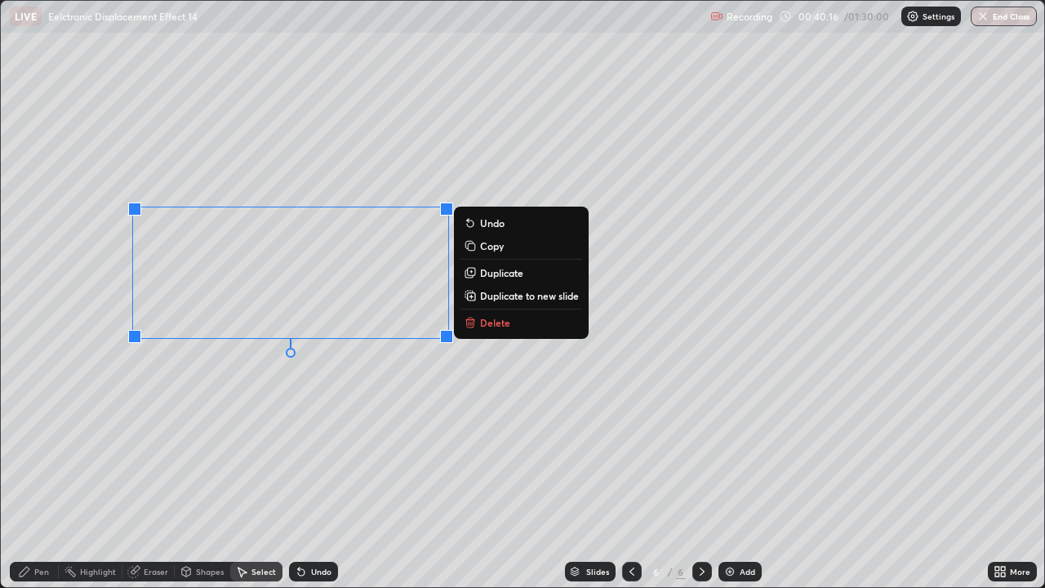
click at [488, 277] on p "Duplicate" at bounding box center [501, 272] width 43 height 13
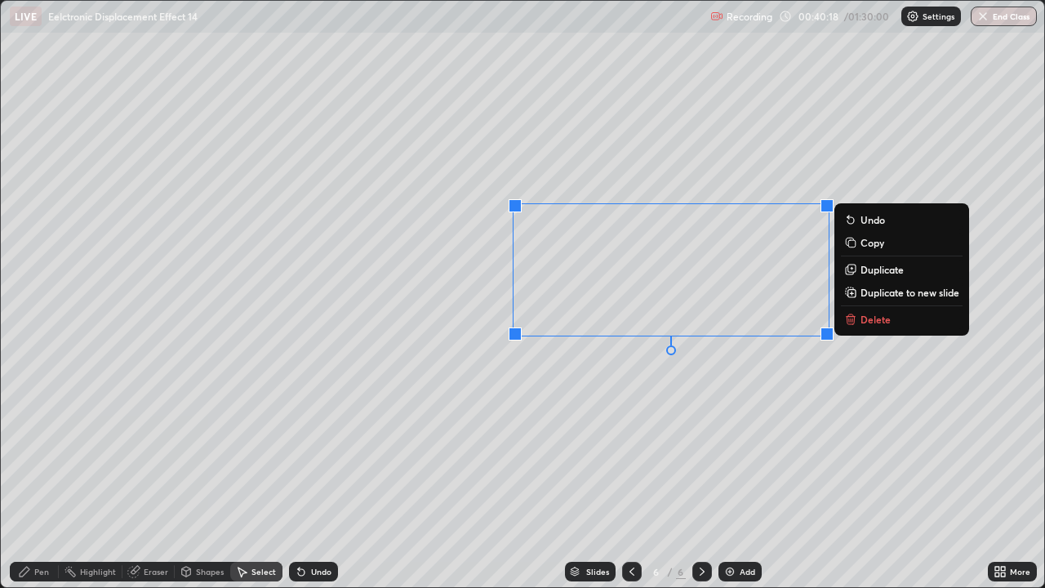
click at [659, 377] on div "0 ° Undo Copy Duplicate Duplicate to new slide Delete" at bounding box center [522, 294] width 1043 height 586
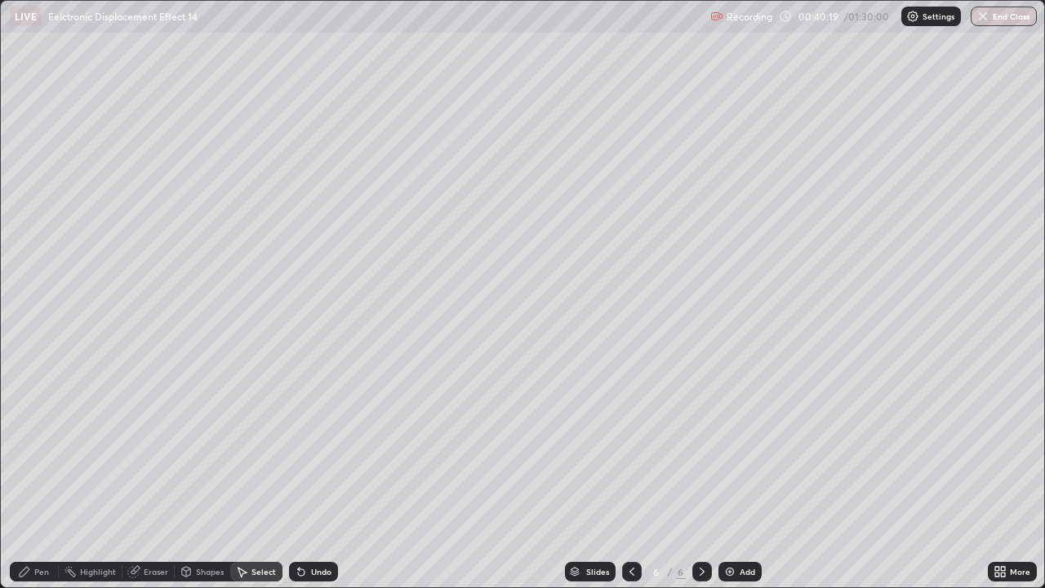
click at [50, 449] on div "Pen" at bounding box center [34, 572] width 49 height 20
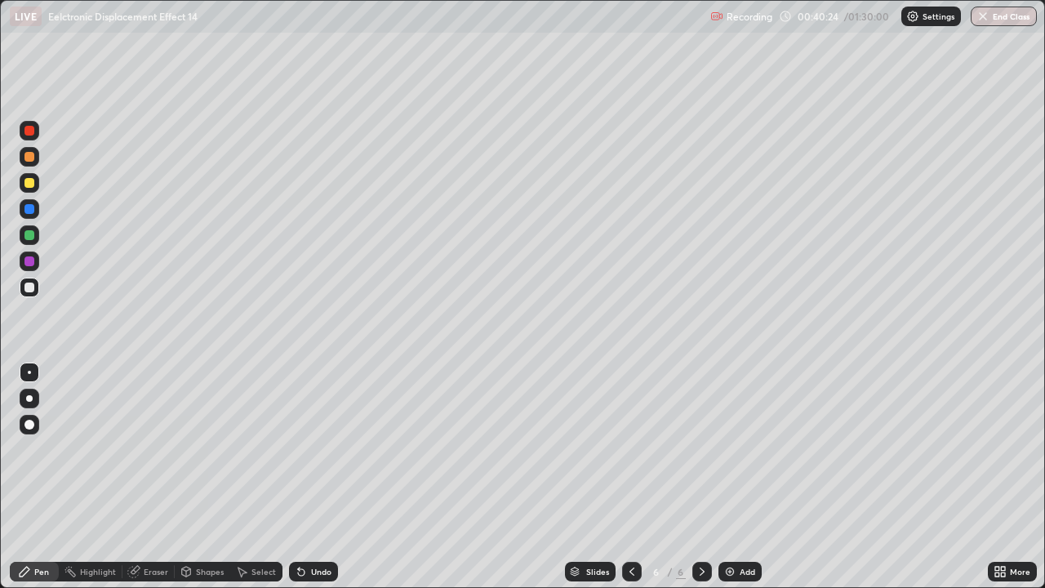
click at [311, 449] on div "Undo" at bounding box center [321, 571] width 20 height 8
click at [314, 449] on div "Undo" at bounding box center [313, 572] width 49 height 20
click at [33, 236] on div at bounding box center [29, 235] width 10 height 10
click at [33, 237] on div at bounding box center [29, 235] width 10 height 10
click at [311, 449] on div "Undo" at bounding box center [321, 571] width 20 height 8
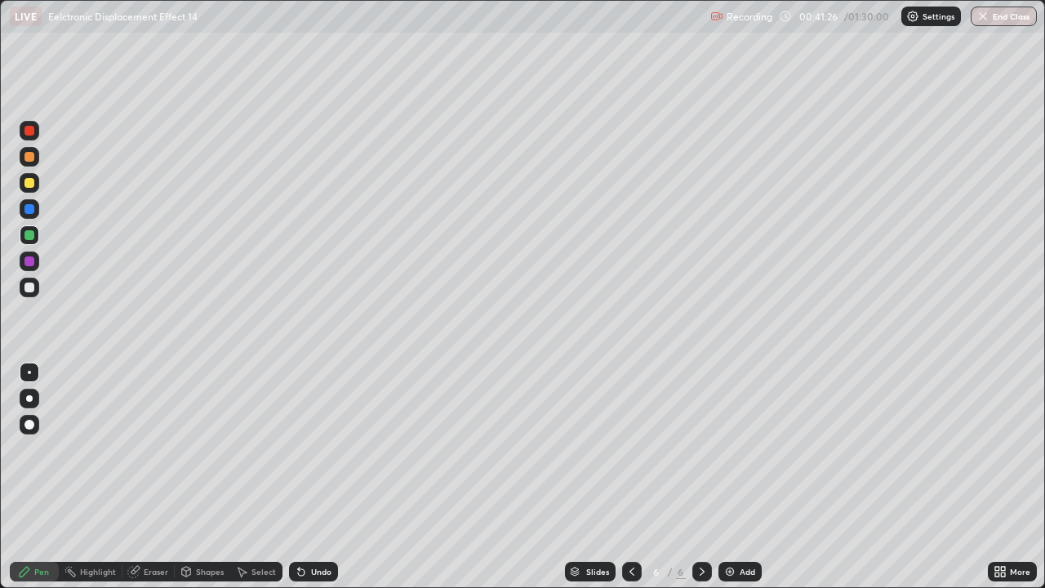
click at [307, 449] on div "Undo" at bounding box center [313, 572] width 49 height 20
click at [311, 449] on div "Undo" at bounding box center [321, 571] width 20 height 8
click at [306, 449] on div "Undo" at bounding box center [313, 572] width 49 height 20
click at [311, 449] on div "Undo" at bounding box center [321, 571] width 20 height 8
click at [727, 449] on img at bounding box center [729, 571] width 13 height 13
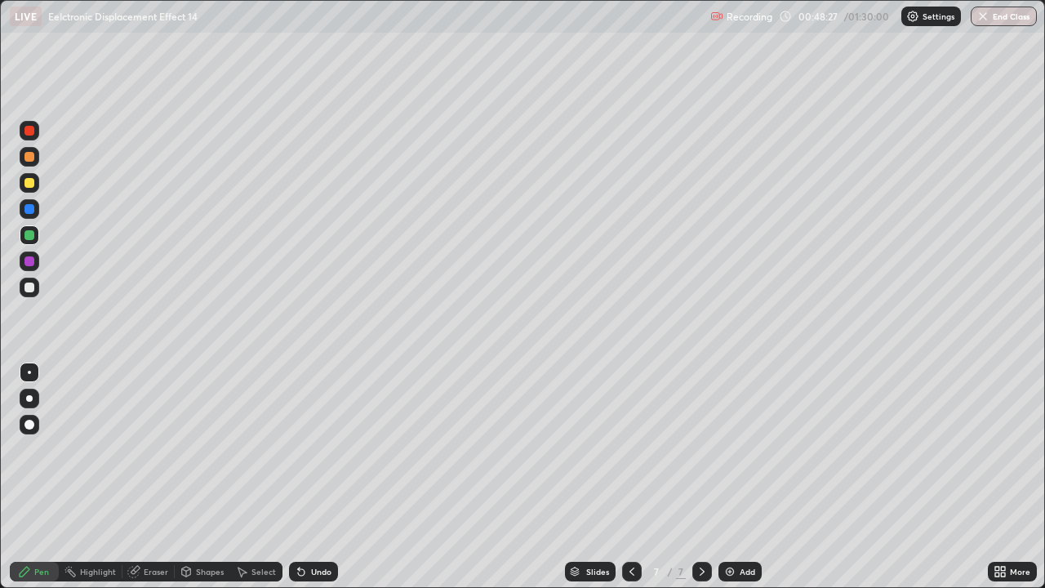
click at [38, 449] on div "Pen" at bounding box center [41, 571] width 15 height 8
click at [33, 290] on div at bounding box center [29, 288] width 10 height 10
click at [31, 287] on div at bounding box center [29, 288] width 10 height 10
click at [29, 184] on div at bounding box center [29, 183] width 10 height 10
click at [31, 183] on div at bounding box center [29, 183] width 10 height 10
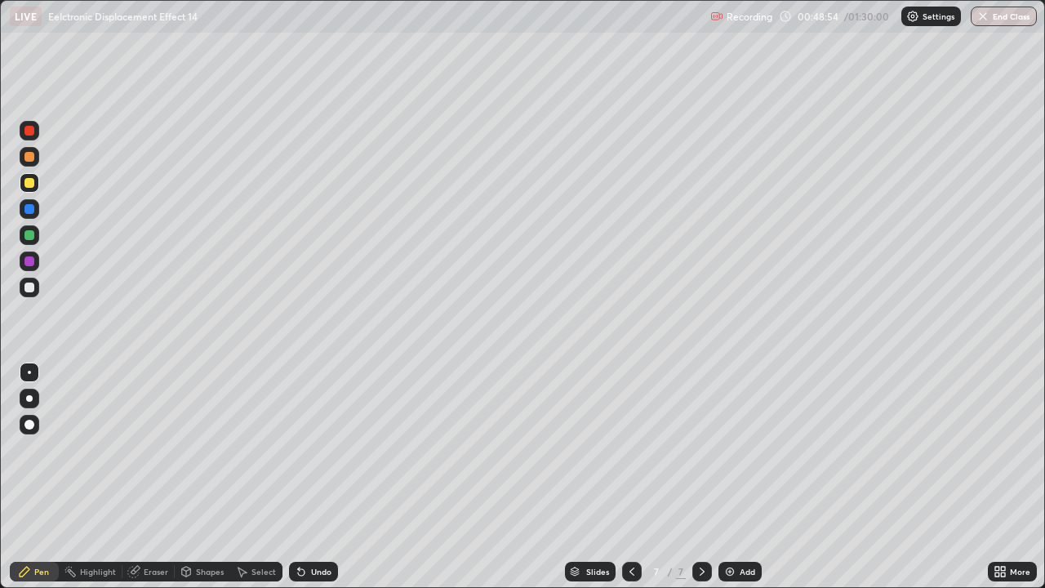
click at [29, 289] on div at bounding box center [29, 288] width 10 height 10
click at [307, 449] on div "Undo" at bounding box center [313, 572] width 49 height 20
click at [310, 449] on div "Undo" at bounding box center [313, 572] width 49 height 20
click at [155, 449] on div "Eraser" at bounding box center [156, 571] width 24 height 8
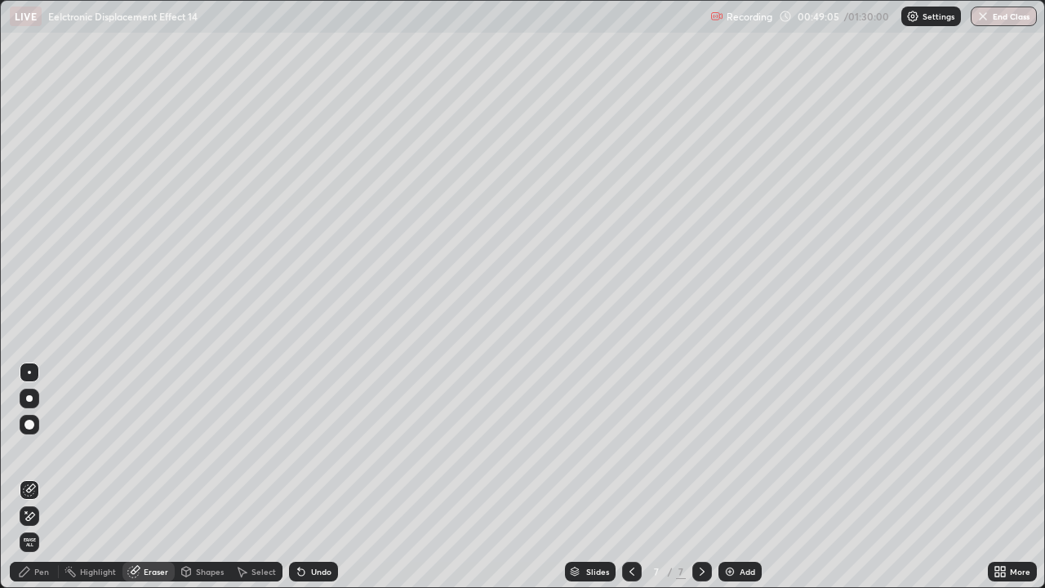
click at [40, 449] on div "Pen" at bounding box center [41, 571] width 15 height 8
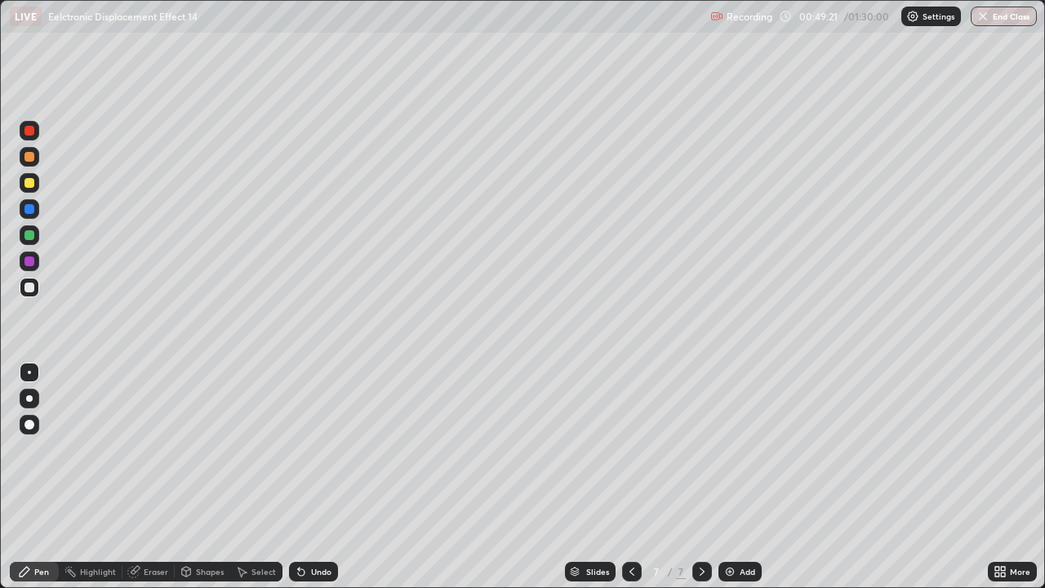
click at [295, 449] on div "Undo" at bounding box center [313, 572] width 49 height 20
click at [298, 449] on icon at bounding box center [301, 572] width 7 height 7
click at [290, 449] on div "Undo" at bounding box center [313, 572] width 49 height 20
click at [289, 449] on div "Undo" at bounding box center [313, 572] width 49 height 20
click at [295, 449] on div "Undo" at bounding box center [313, 572] width 49 height 20
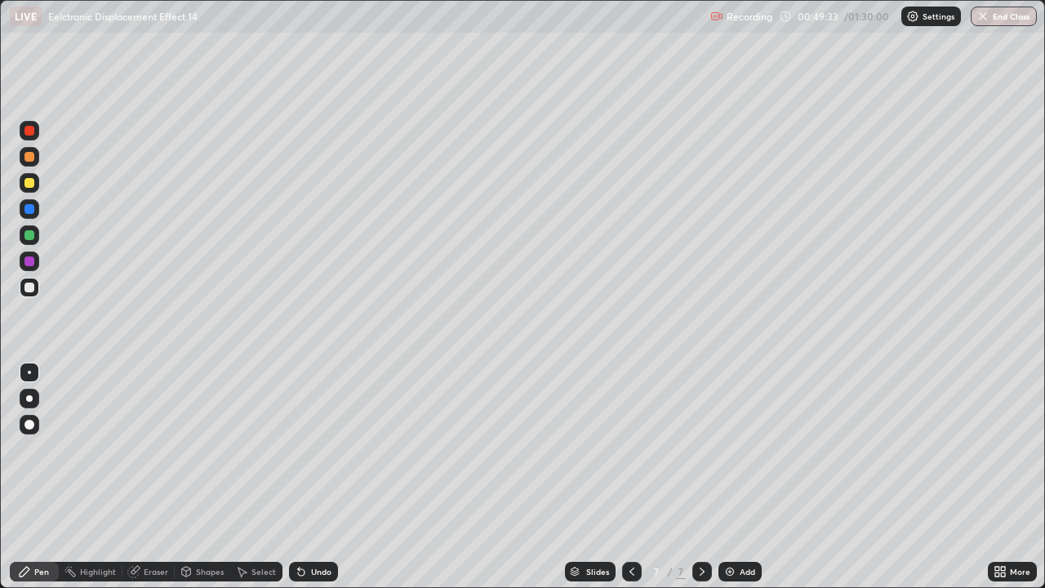
click at [145, 449] on div "Eraser" at bounding box center [148, 572] width 52 height 20
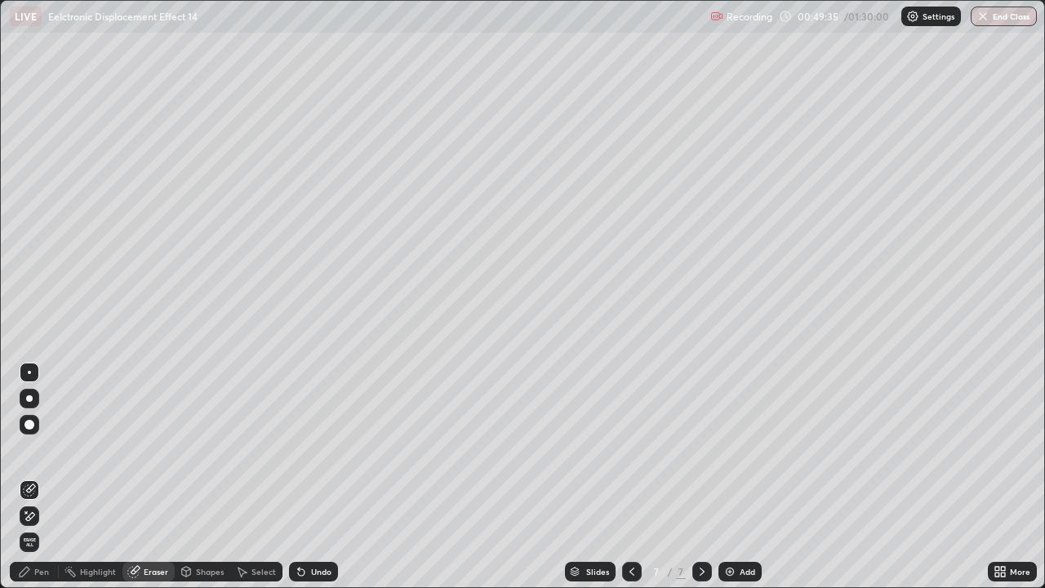
click at [39, 449] on div "Pen" at bounding box center [34, 572] width 49 height 20
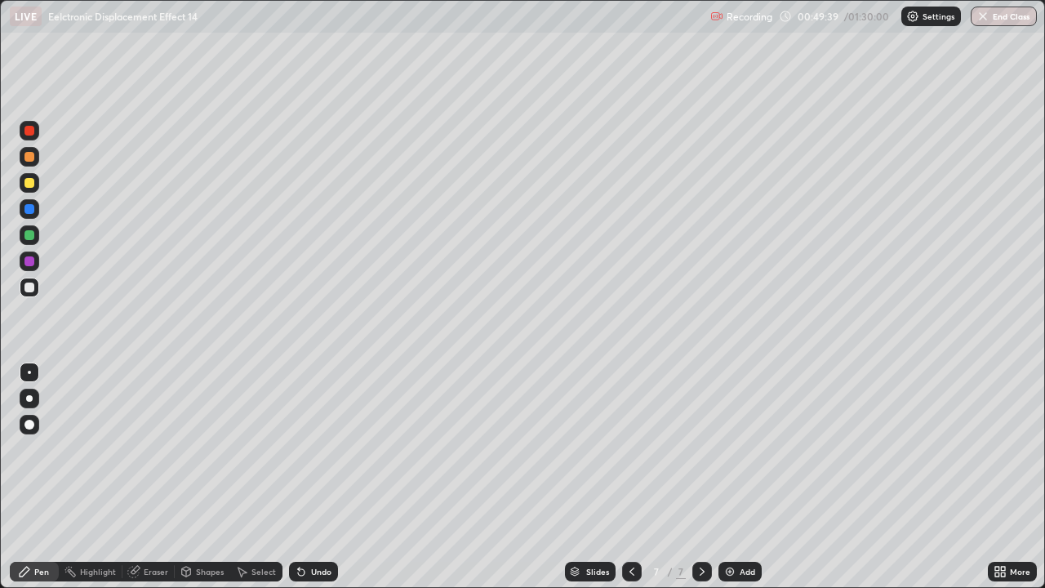
click at [29, 184] on div at bounding box center [29, 183] width 10 height 10
click at [32, 185] on div at bounding box center [29, 183] width 10 height 10
click at [36, 236] on div at bounding box center [30, 235] width 20 height 20
click at [32, 236] on div at bounding box center [29, 235] width 10 height 10
click at [29, 294] on div at bounding box center [30, 288] width 20 height 20
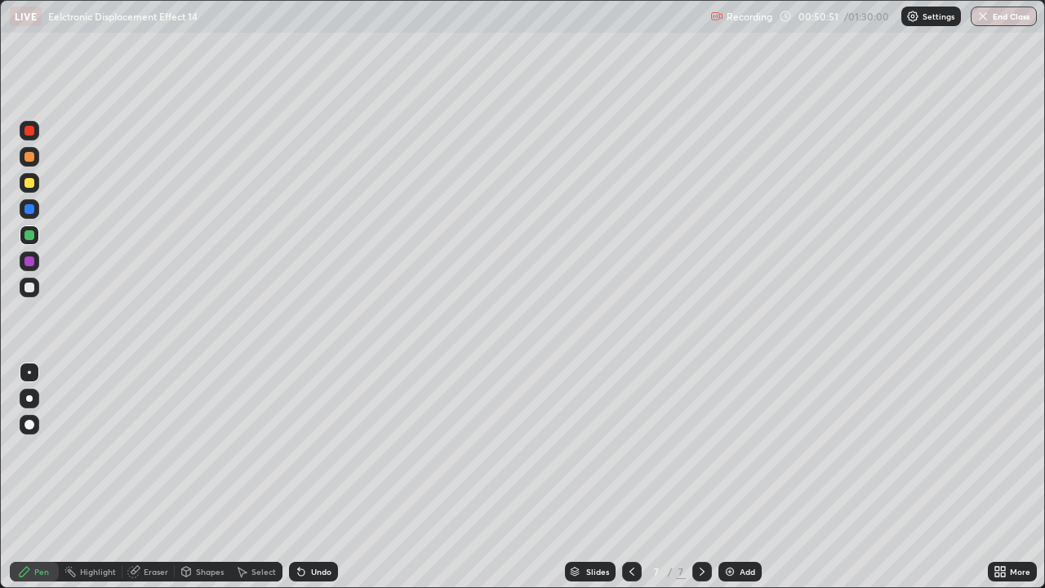
click at [35, 286] on div at bounding box center [30, 288] width 20 height 20
click at [37, 238] on div at bounding box center [30, 235] width 20 height 20
click at [28, 234] on div at bounding box center [29, 235] width 10 height 10
click at [633, 449] on icon at bounding box center [631, 571] width 13 height 13
click at [705, 449] on div at bounding box center [702, 572] width 20 height 20
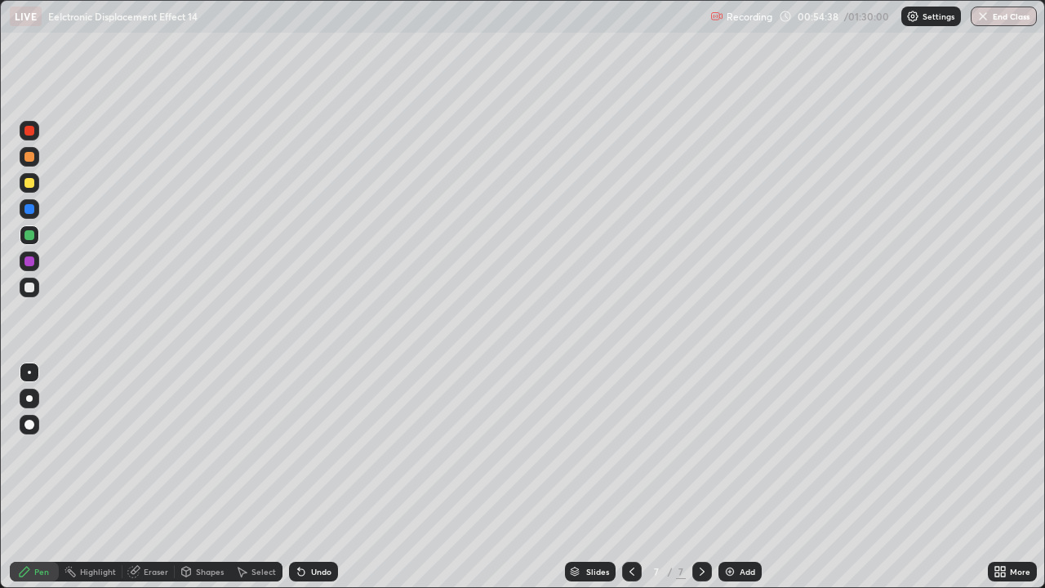
click at [630, 449] on icon at bounding box center [631, 571] width 13 height 13
click at [1004, 449] on icon at bounding box center [1003, 569] width 4 height 4
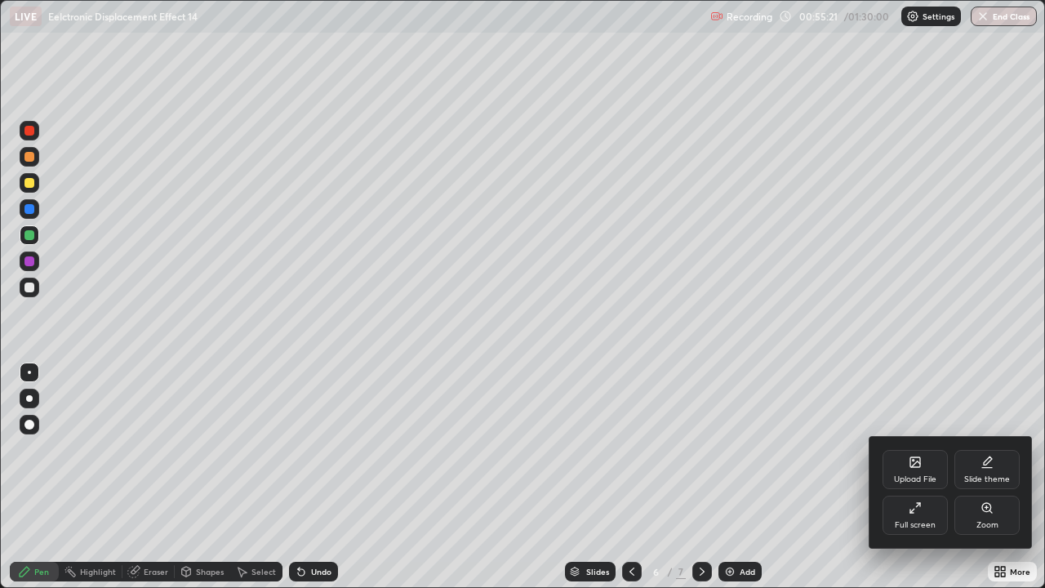
click at [900, 449] on div "Full screen" at bounding box center [915, 525] width 41 height 8
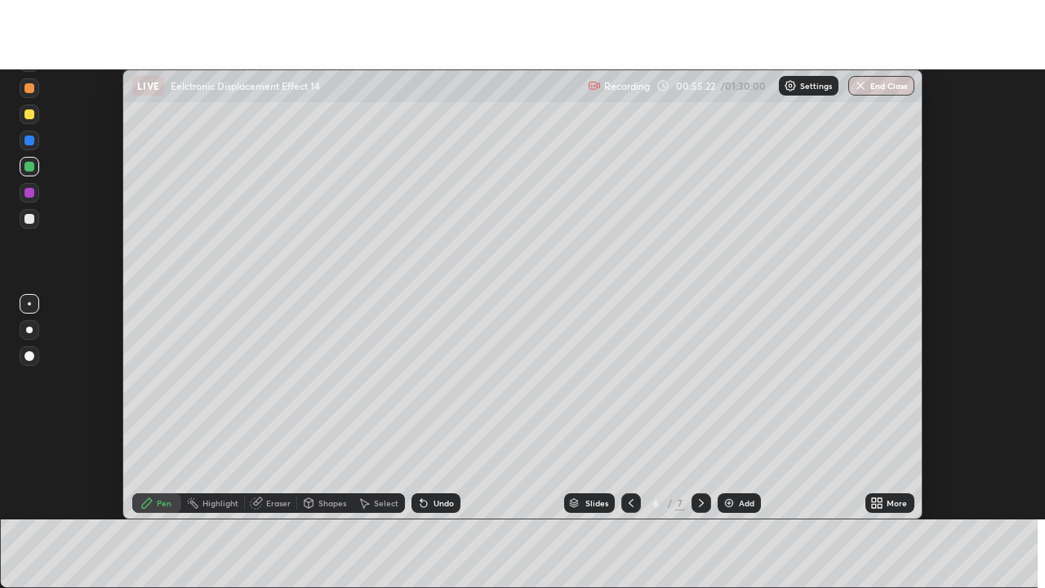
scroll to position [81198, 80602]
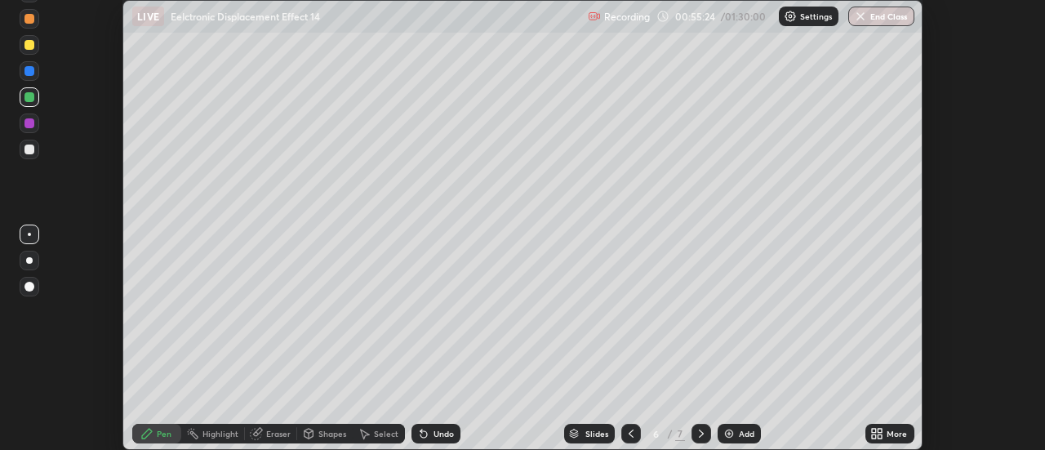
click at [876, 438] on icon at bounding box center [874, 436] width 4 height 4
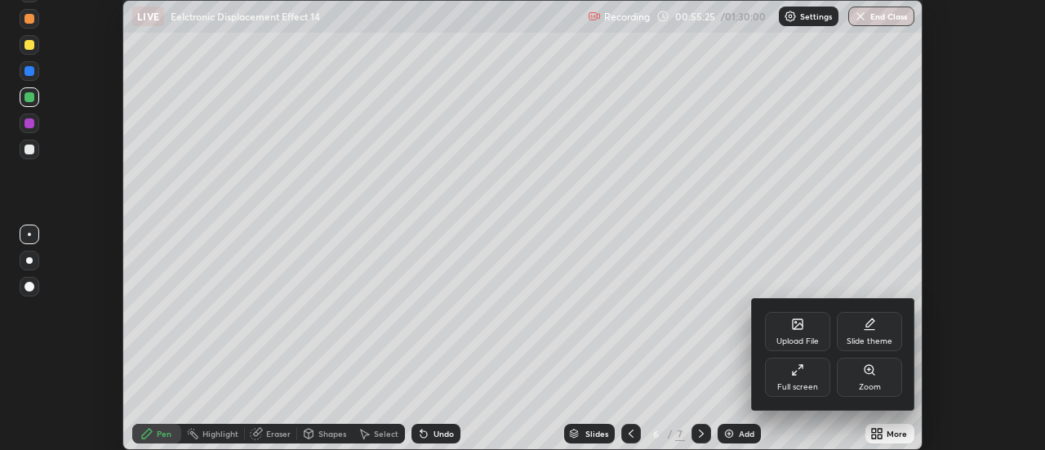
click at [790, 380] on div "Full screen" at bounding box center [797, 377] width 65 height 39
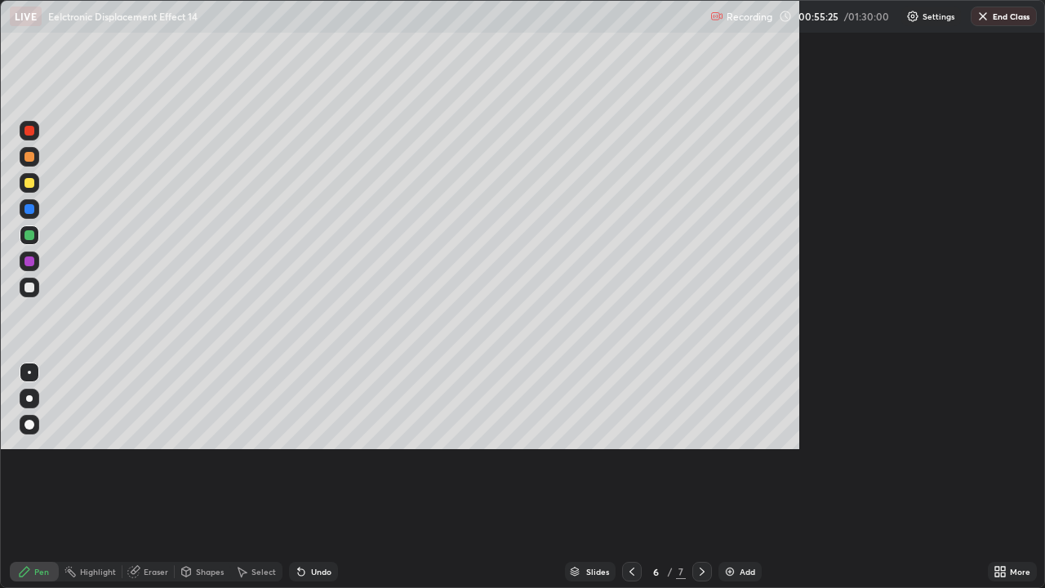
scroll to position [588, 1045]
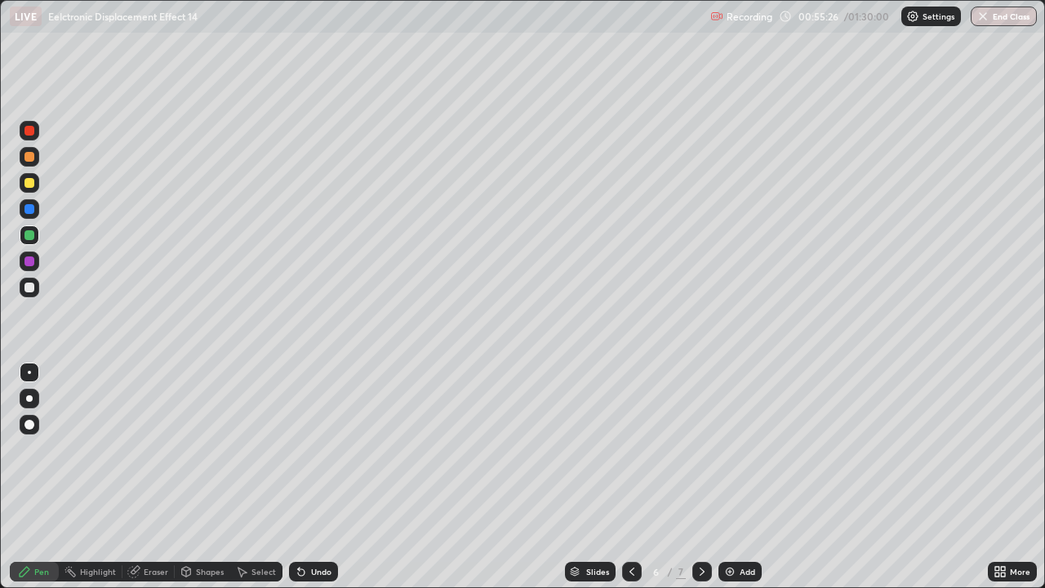
click at [47, 449] on div "Pen" at bounding box center [34, 572] width 49 height 20
click at [36, 185] on div at bounding box center [30, 183] width 20 height 20
click at [701, 449] on icon at bounding box center [702, 571] width 13 height 13
click at [734, 449] on img at bounding box center [729, 571] width 13 height 13
click at [630, 449] on icon at bounding box center [632, 571] width 5 height 8
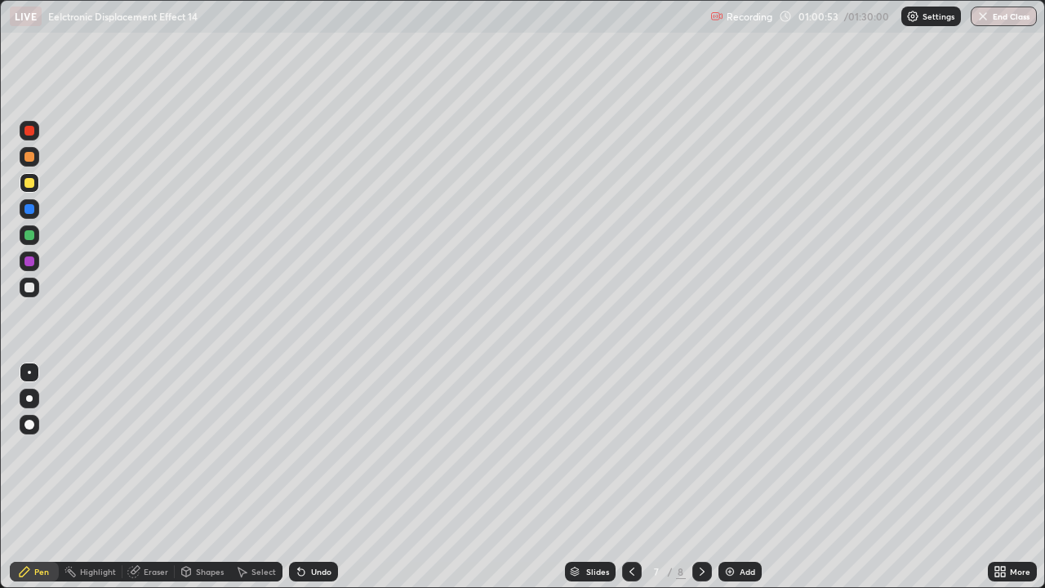
click at [701, 449] on icon at bounding box center [702, 571] width 13 height 13
click at [29, 296] on div at bounding box center [30, 288] width 20 height 20
click at [303, 449] on div "Undo" at bounding box center [313, 572] width 49 height 20
click at [298, 449] on icon at bounding box center [299, 568] width 2 height 2
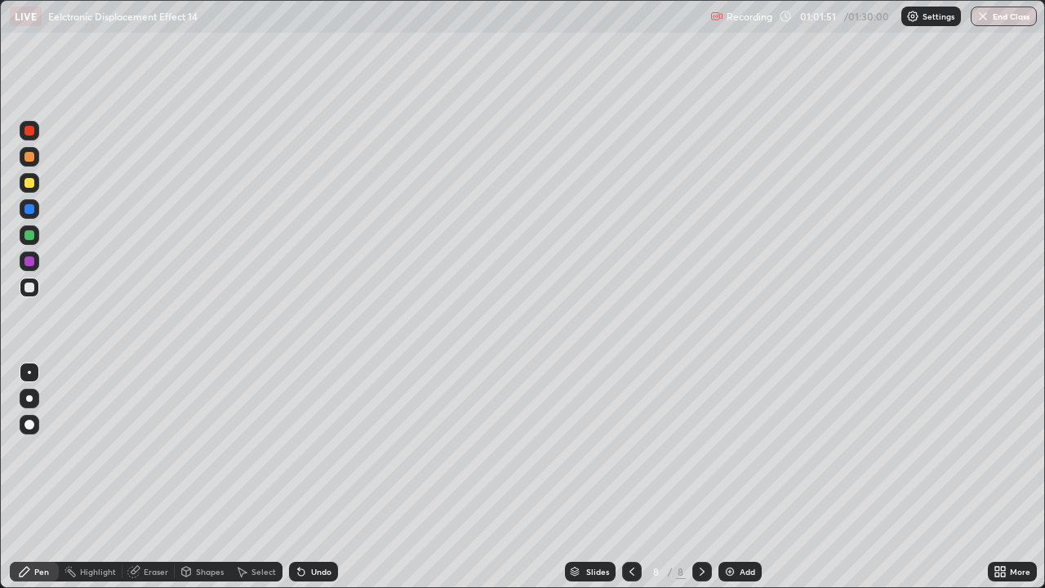
click at [305, 449] on div "Undo" at bounding box center [313, 572] width 49 height 20
click at [299, 449] on icon at bounding box center [301, 572] width 7 height 7
click at [42, 449] on div "Pen" at bounding box center [41, 571] width 15 height 8
click at [736, 449] on div "Add" at bounding box center [739, 572] width 43 height 20
click at [327, 449] on div "Undo" at bounding box center [321, 571] width 20 height 8
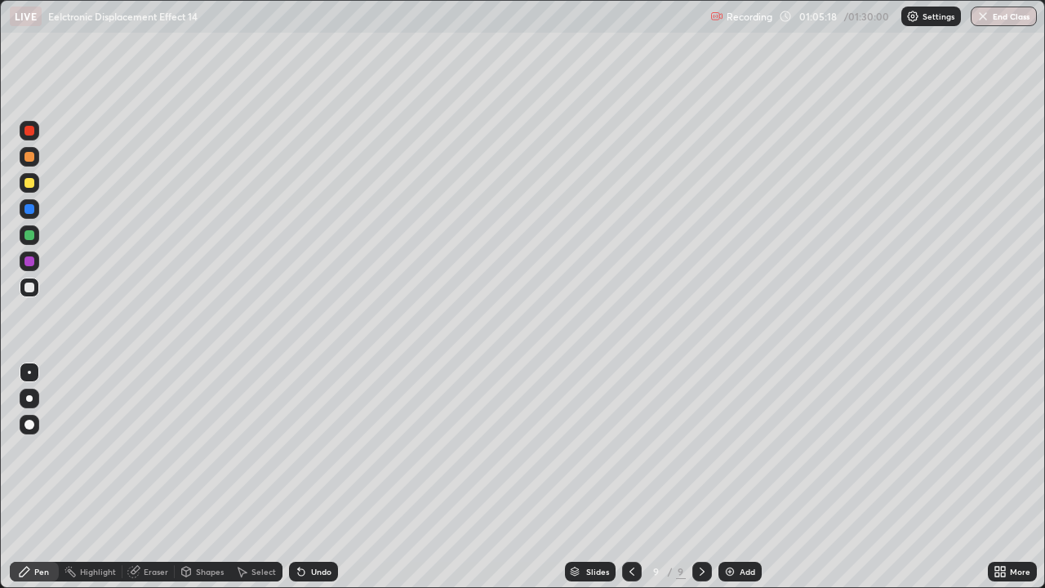
click at [258, 449] on div "Select" at bounding box center [263, 571] width 24 height 8
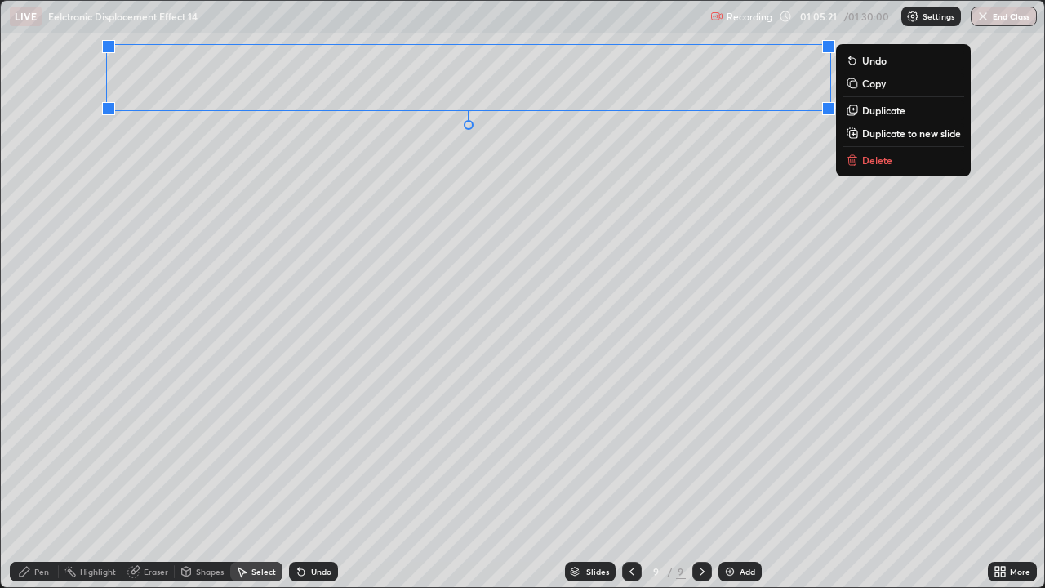
click at [865, 158] on p "Delete" at bounding box center [877, 159] width 30 height 13
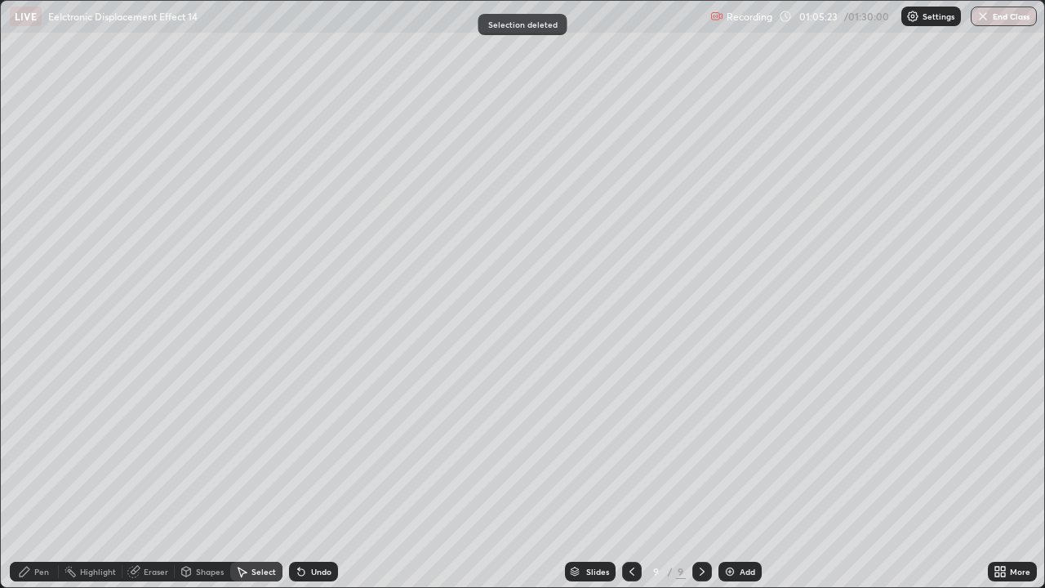
click at [629, 449] on icon at bounding box center [631, 571] width 13 height 13
click at [630, 449] on icon at bounding box center [631, 571] width 13 height 13
click at [611, 449] on div "Slides" at bounding box center [590, 572] width 51 height 20
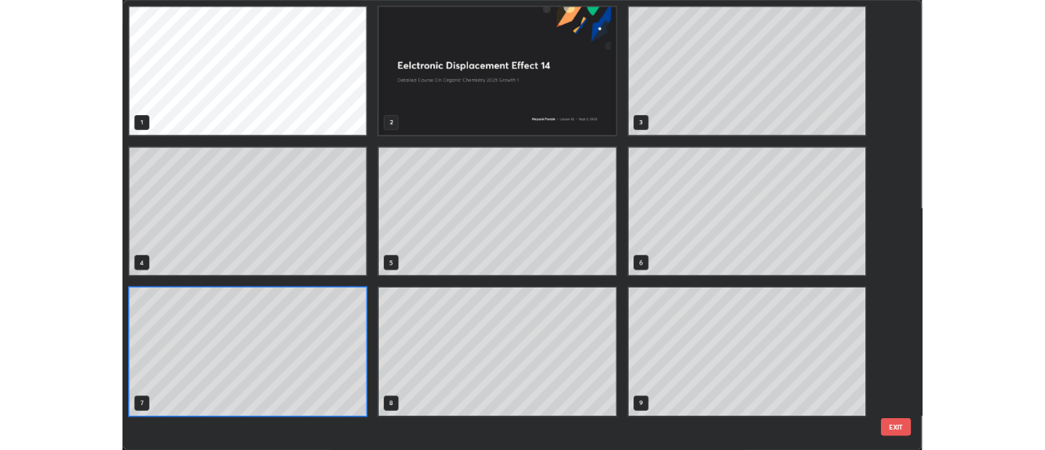
scroll to position [581, 1035]
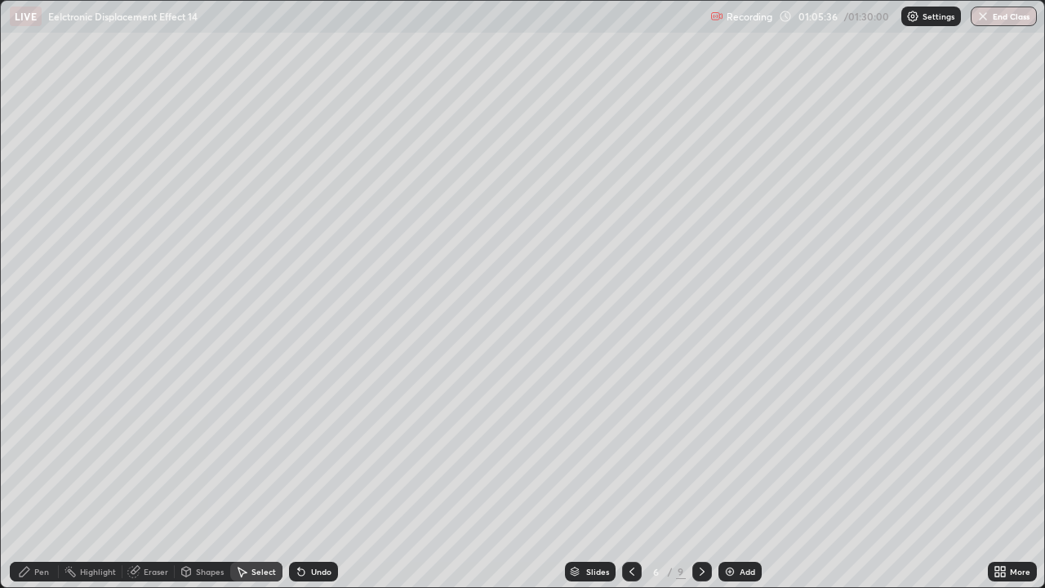
click at [43, 449] on div "Pen" at bounding box center [34, 572] width 49 height 20
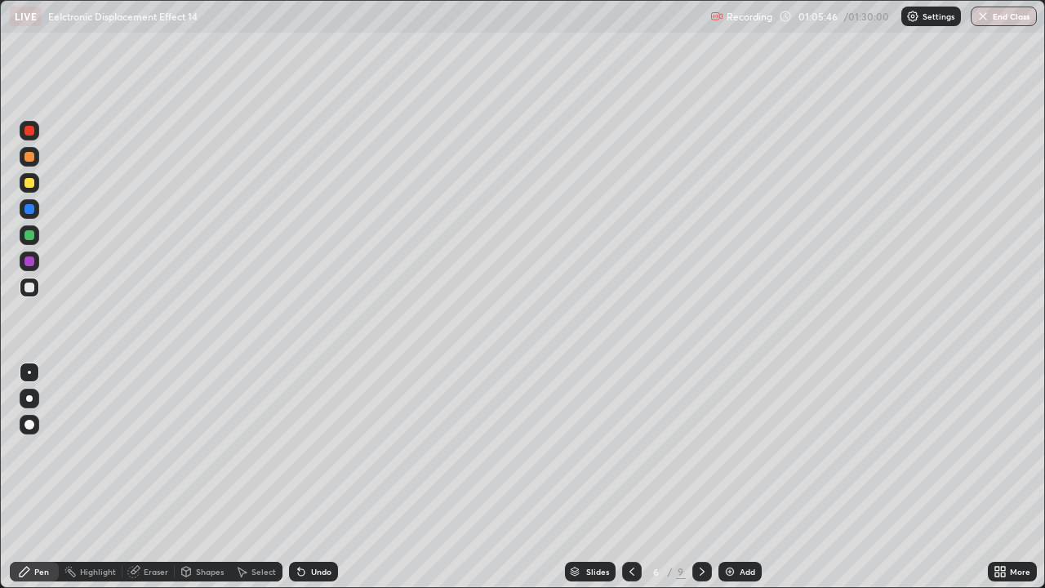
click at [692, 449] on div at bounding box center [702, 572] width 20 height 20
click at [701, 449] on icon at bounding box center [702, 571] width 13 height 13
click at [698, 449] on icon at bounding box center [702, 571] width 13 height 13
click at [628, 449] on icon at bounding box center [631, 571] width 13 height 13
click at [632, 449] on icon at bounding box center [631, 571] width 13 height 13
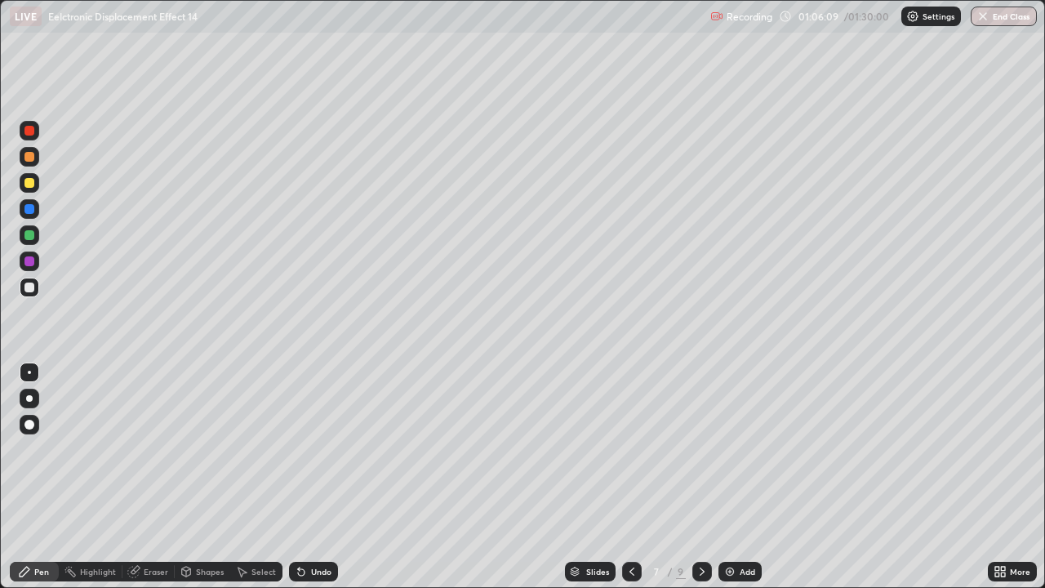
click at [628, 449] on icon at bounding box center [631, 571] width 13 height 13
click at [625, 449] on div at bounding box center [632, 572] width 20 height 20
click at [696, 449] on icon at bounding box center [702, 571] width 13 height 13
click at [140, 449] on div "Eraser" at bounding box center [148, 572] width 52 height 20
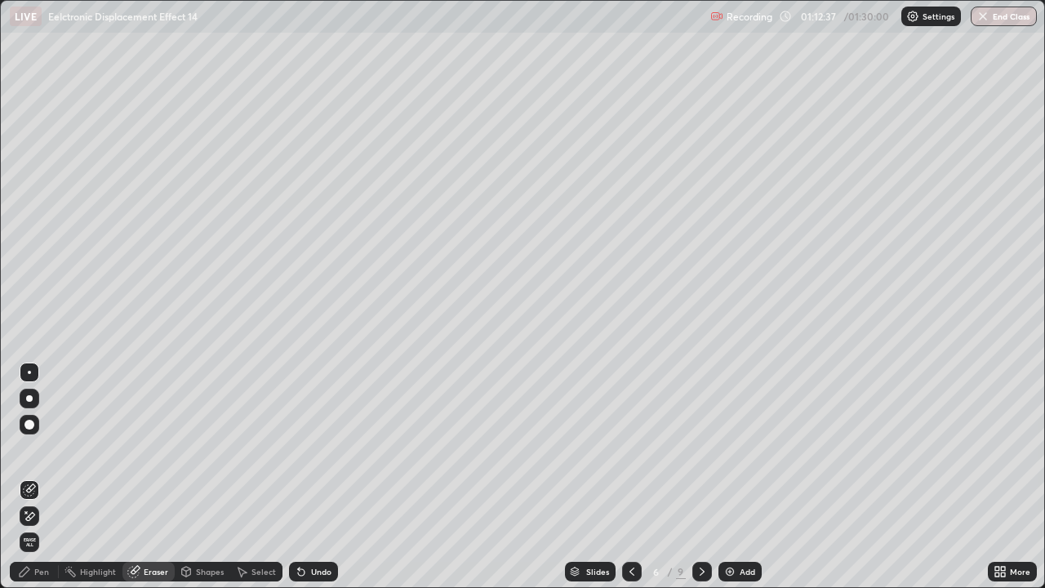
click at [701, 449] on icon at bounding box center [702, 571] width 13 height 13
click at [700, 449] on icon at bounding box center [702, 571] width 5 height 8
click at [628, 449] on icon at bounding box center [631, 571] width 13 height 13
click at [700, 449] on icon at bounding box center [702, 571] width 5 height 8
click at [630, 449] on icon at bounding box center [631, 571] width 13 height 13
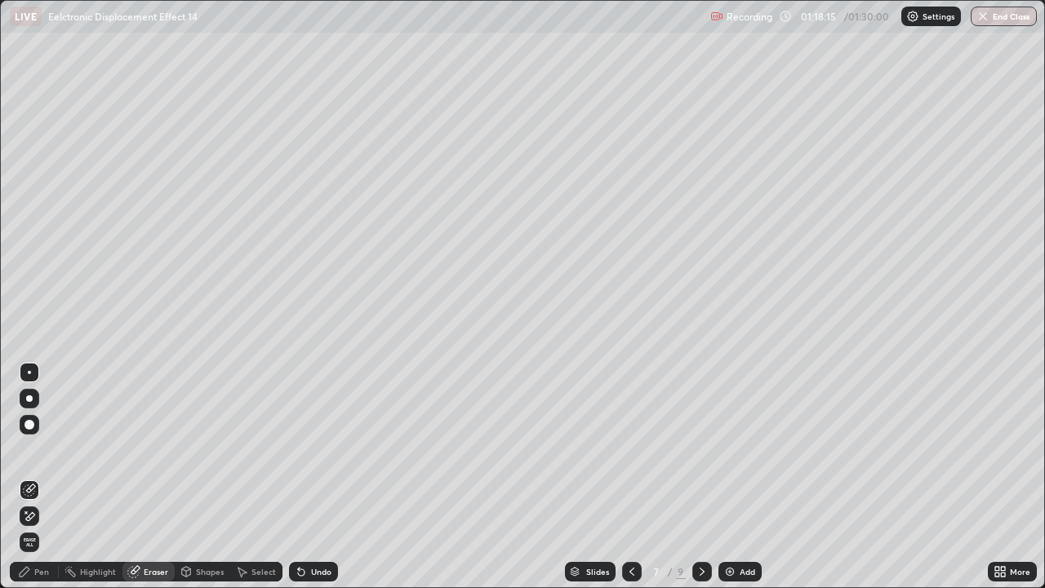
click at [701, 449] on icon at bounding box center [702, 571] width 13 height 13
click at [630, 449] on icon at bounding box center [631, 571] width 13 height 13
click at [701, 449] on icon at bounding box center [702, 571] width 13 height 13
click at [630, 449] on icon at bounding box center [631, 571] width 13 height 13
click at [700, 449] on icon at bounding box center [702, 571] width 13 height 13
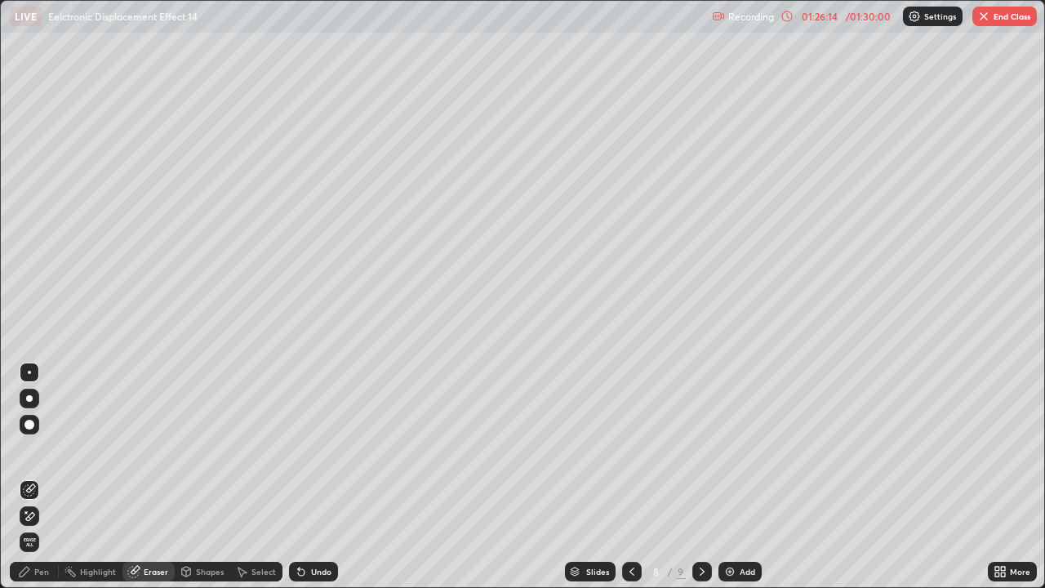
click at [996, 18] on button "End Class" at bounding box center [1004, 17] width 65 height 20
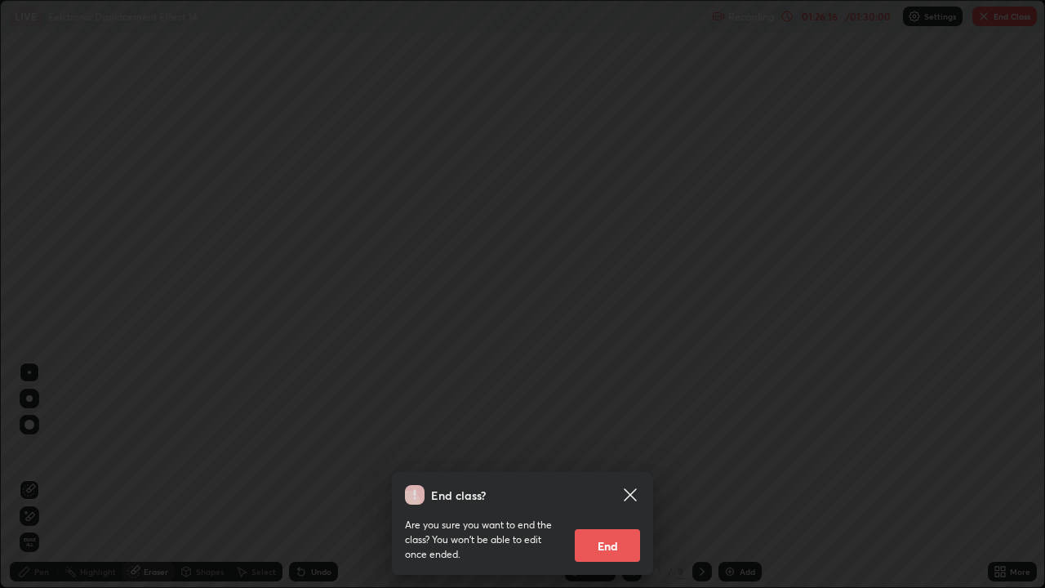
click at [624, 449] on button "End" at bounding box center [607, 545] width 65 height 33
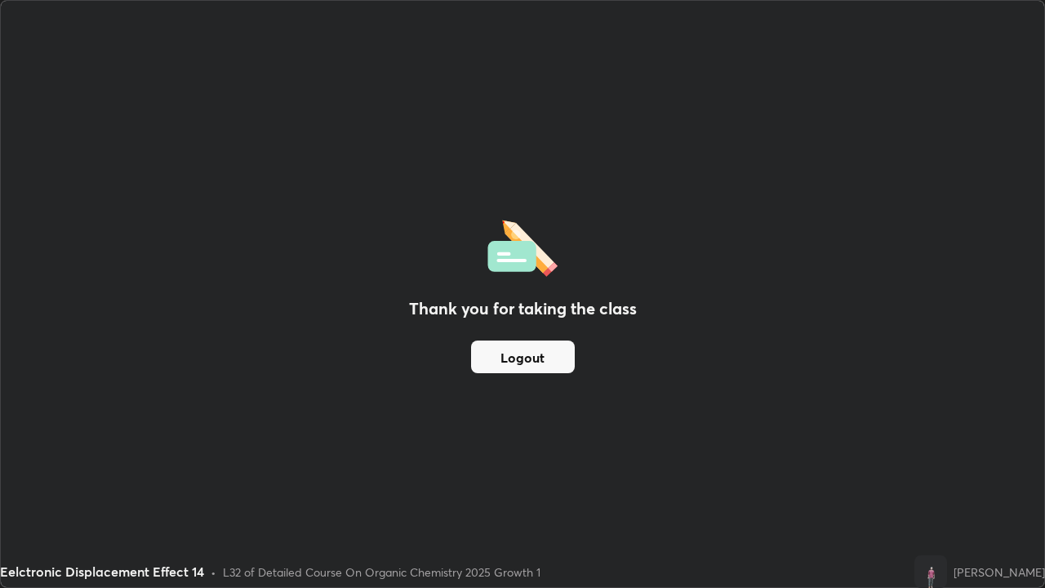
click at [553, 353] on button "Logout" at bounding box center [523, 356] width 104 height 33
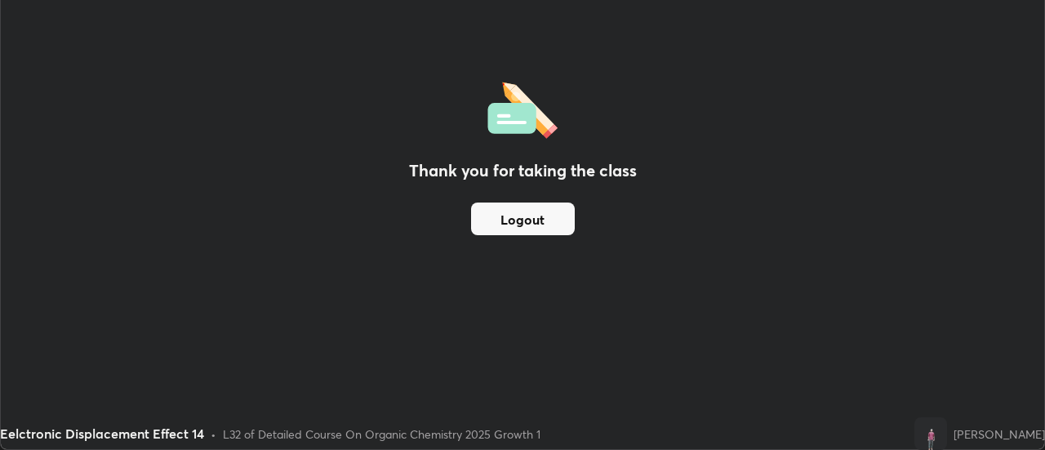
scroll to position [81198, 80602]
